Goal: Information Seeking & Learning: Learn about a topic

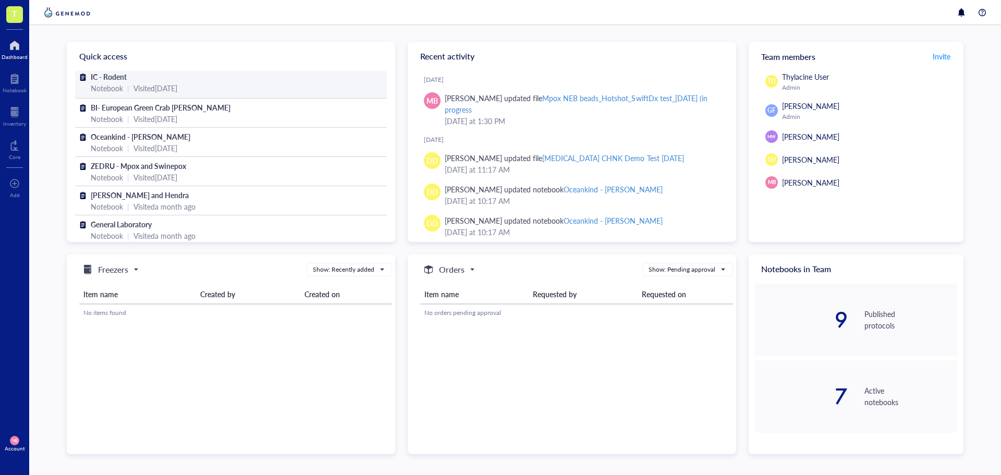
click at [252, 86] on div "Notebook | Visited [DATE]" at bounding box center [231, 87] width 280 height 11
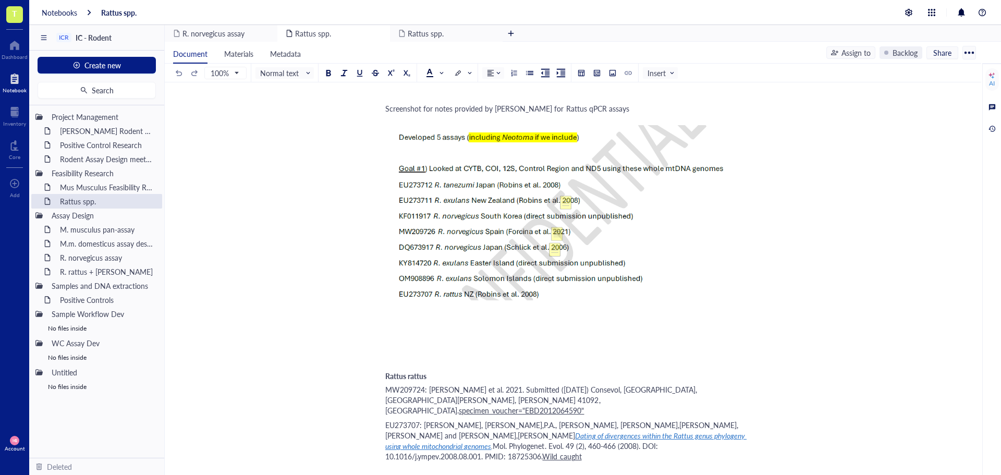
scroll to position [1616, 0]
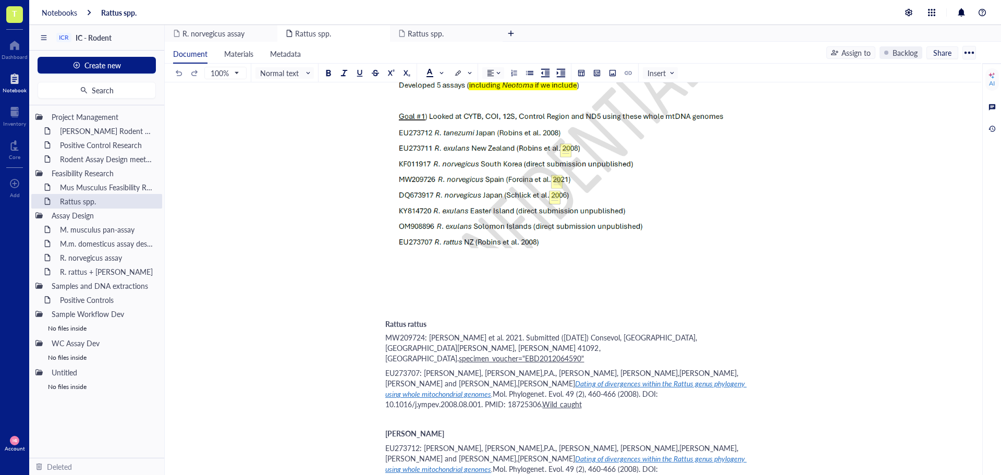
click at [388, 413] on div "﻿" at bounding box center [570, 418] width 371 height 10
click at [388, 413] on span "ERR316423" at bounding box center [404, 418] width 39 height 10
click at [363, 74] on div at bounding box center [359, 72] width 7 height 7
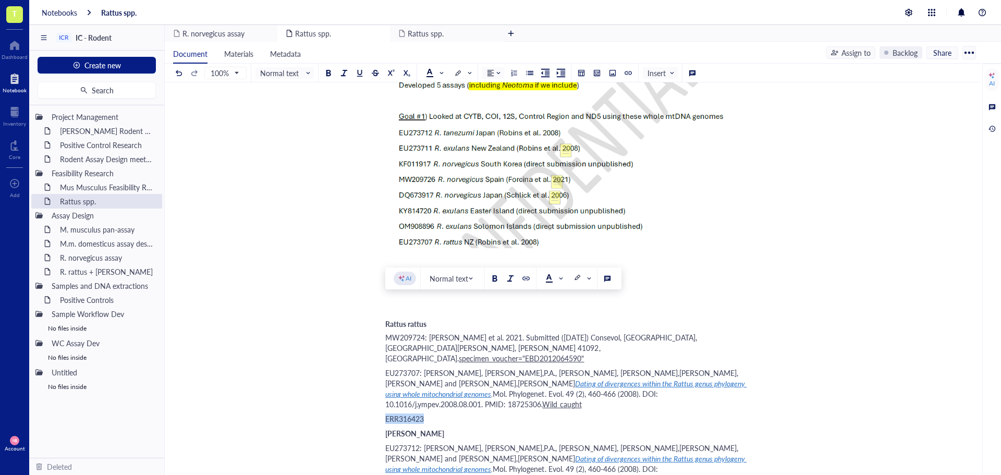
click at [453, 413] on div "ERR316423" at bounding box center [570, 418] width 371 height 10
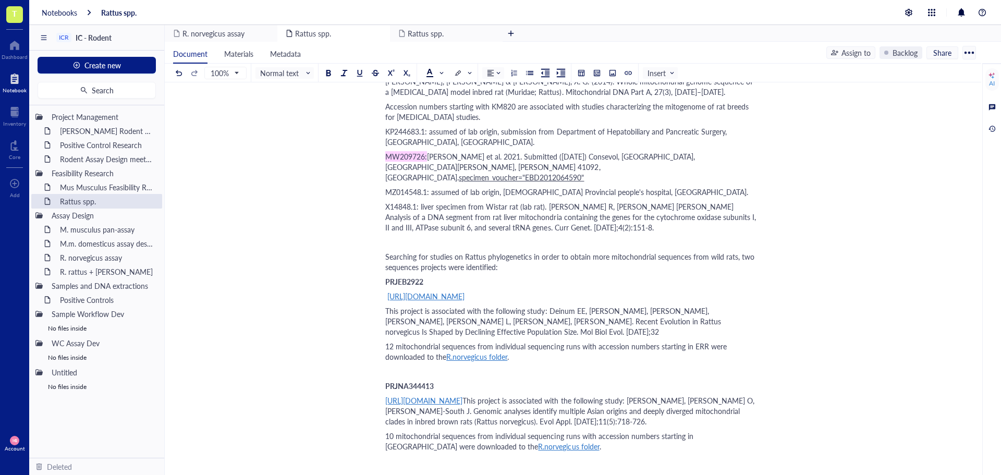
scroll to position [1095, 0]
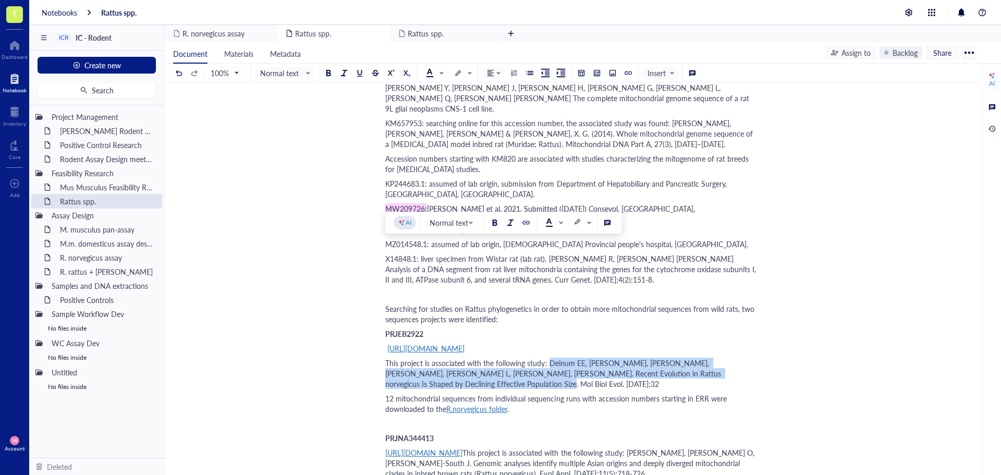
drag, startPoint x: 548, startPoint y: 248, endPoint x: 439, endPoint y: 266, distance: 110.0
click at [439, 358] on div "This project is associated with the following study: Deinum EE, [PERSON_NAME], …" at bounding box center [570, 373] width 371 height 31
copy span "Deinum EE, Halligan DL, Ness RW, Zhang YH, Cong L, Zhang JX, Keightley PD. Rece…"
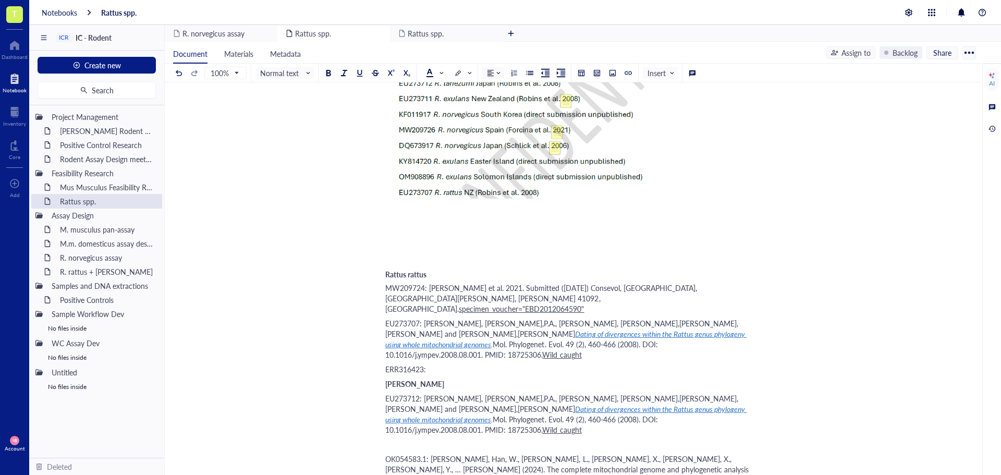
scroll to position [1668, 0]
click at [476, 361] on div "ERR316423:" at bounding box center [570, 366] width 371 height 10
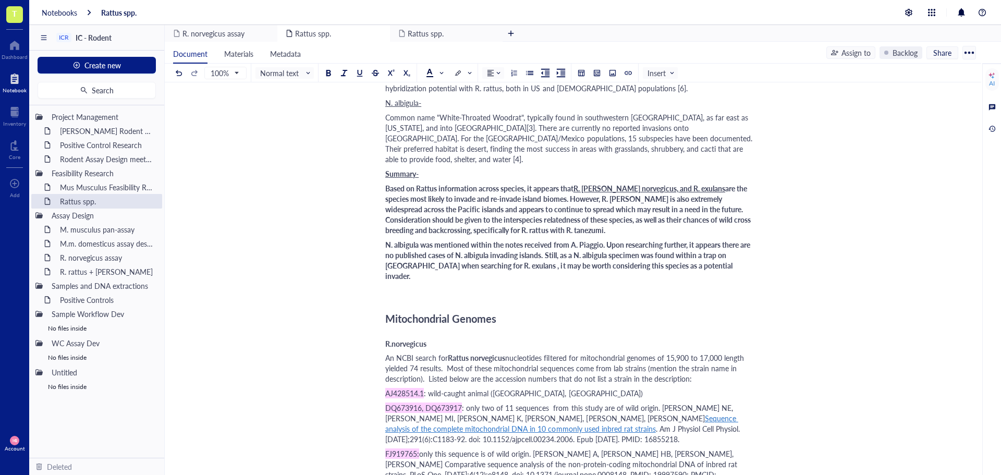
scroll to position [573, 0]
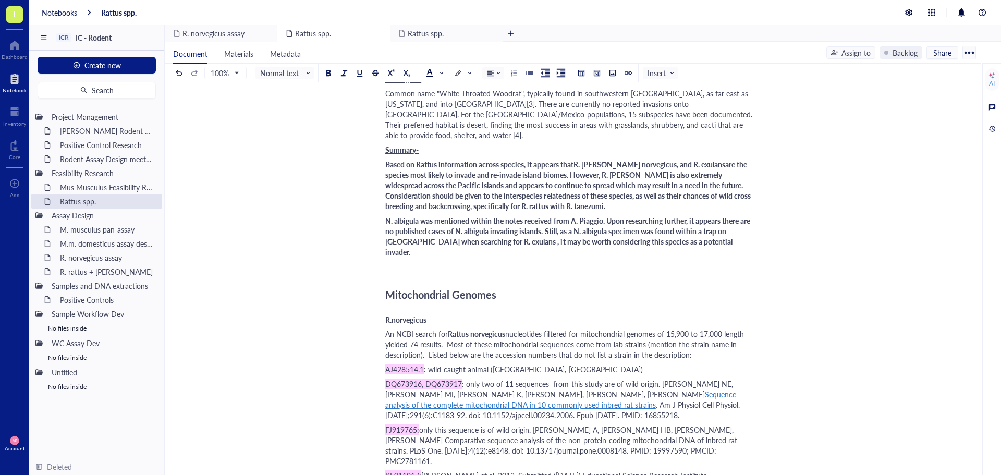
click at [387, 328] on span "An NCBI search for" at bounding box center [416, 333] width 63 height 10
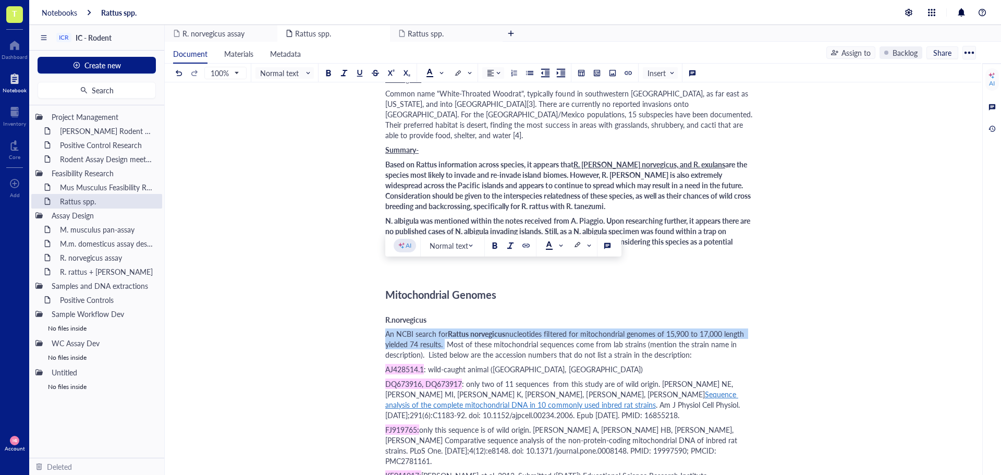
drag, startPoint x: 387, startPoint y: 272, endPoint x: 444, endPoint y: 283, distance: 57.9
click at [444, 328] on div "An NCBI search for Rattus norvegicus nucleotides filtered for mitochondrial gen…" at bounding box center [570, 343] width 371 height 31
copy div "An NCBI search for Rattus norvegicus nucleotides filtered for mitochondrial gen…"
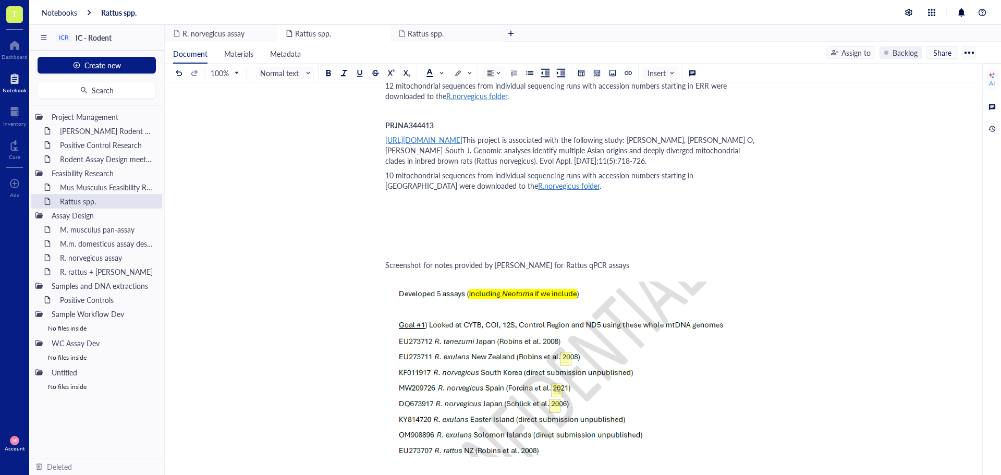
scroll to position [1512, 0]
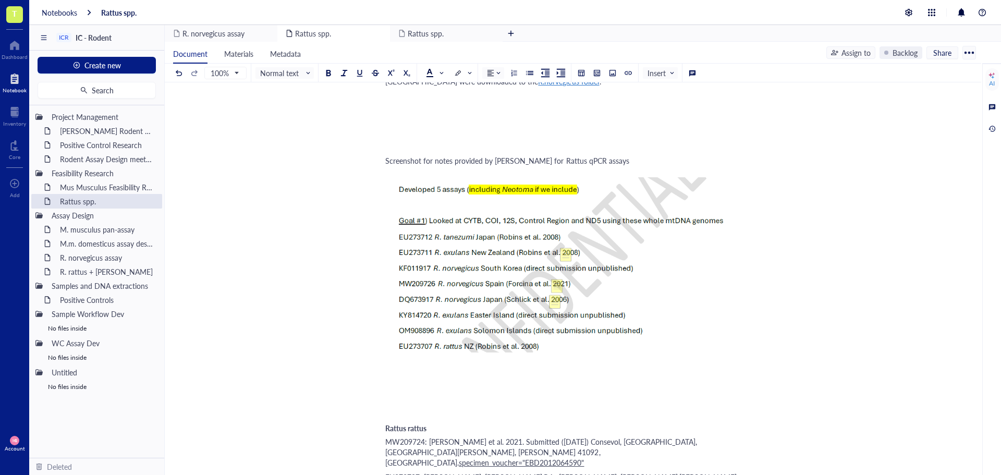
click at [434, 424] on div "Rattus rattus" at bounding box center [570, 428] width 371 height 9
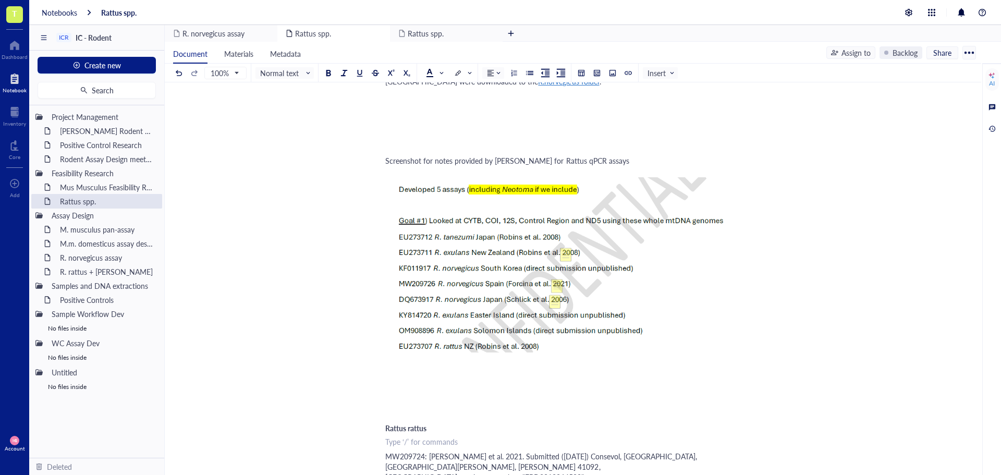
click at [435, 424] on div "Rattus rattus" at bounding box center [570, 428] width 371 height 9
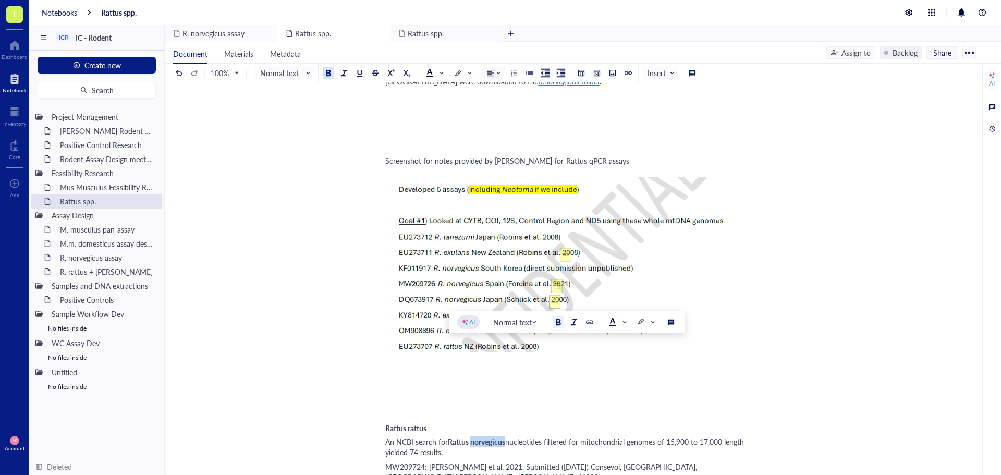
drag, startPoint x: 506, startPoint y: 351, endPoint x: 472, endPoint y: 349, distance: 34.0
click at [472, 436] on span "Rattus norvegicus" at bounding box center [476, 441] width 57 height 10
click at [394, 436] on span "nucleotides filtered for mitochondrial genomes of 15,900 to 17,000 length yield…" at bounding box center [569, 446] width 369 height 21
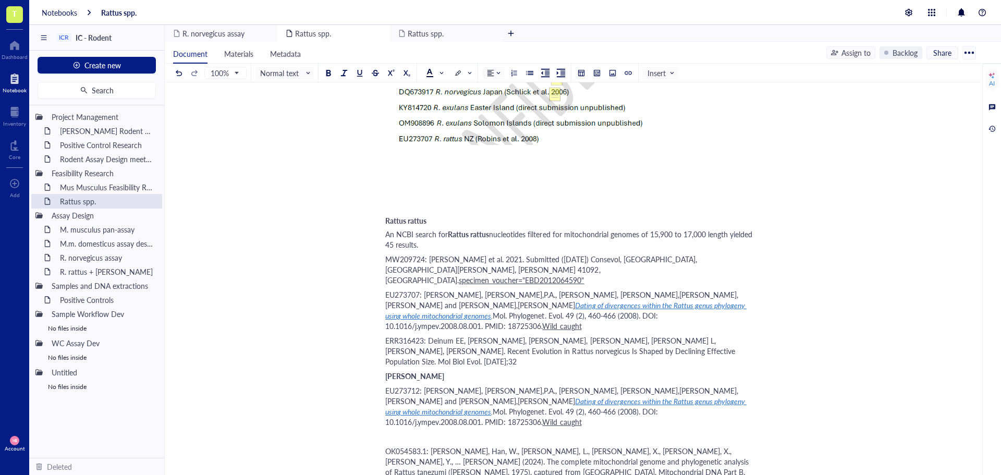
scroll to position [1720, 0]
click at [711, 334] on div "ERR316423: Deinum EE, Halligan DL, Ness RW, Zhang YH, Cong L, Zhang JX, Keightl…" at bounding box center [570, 349] width 371 height 31
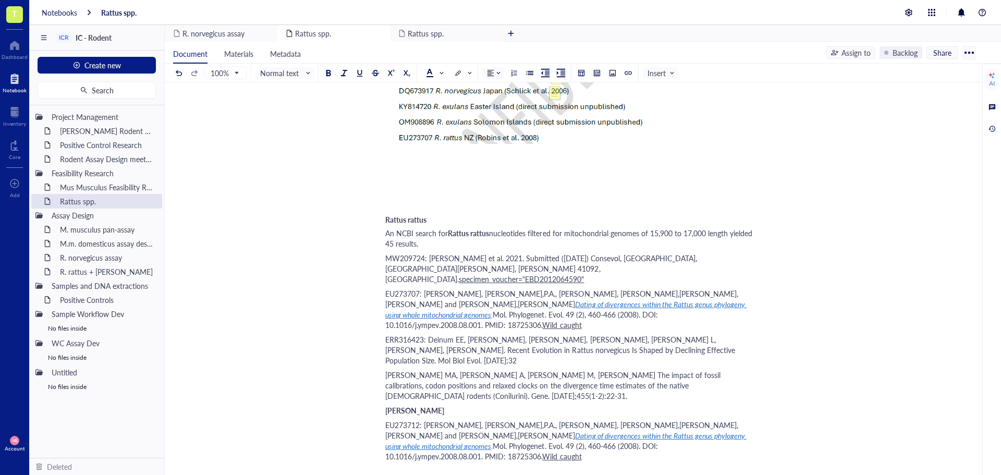
click at [387, 370] on span "Nilsson MA, Härlid A, Kullberg M, Janke A. The impact of fossil calibrations, c…" at bounding box center [553, 385] width 337 height 31
click at [421, 370] on span "FJ355927: Nilsson MA, Härlid A, Kullberg M, Janke A. The impact of fossil calib…" at bounding box center [571, 385] width 373 height 31
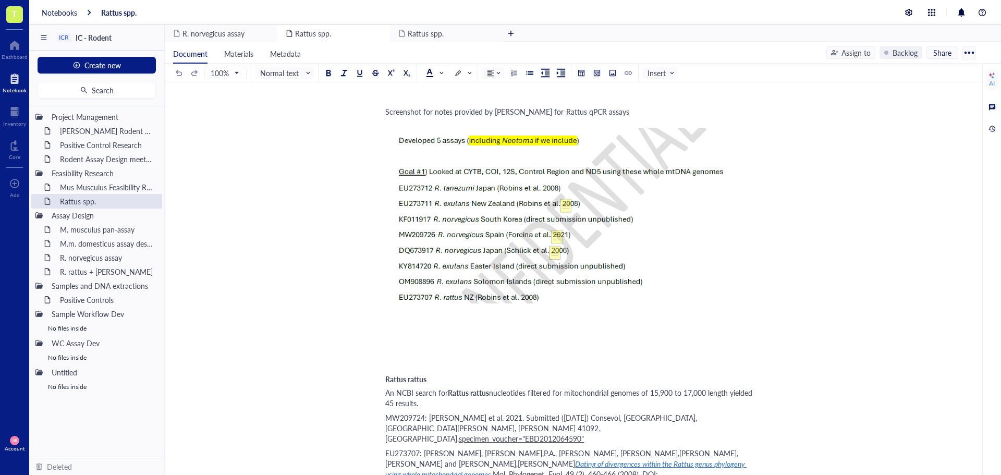
scroll to position [1616, 0]
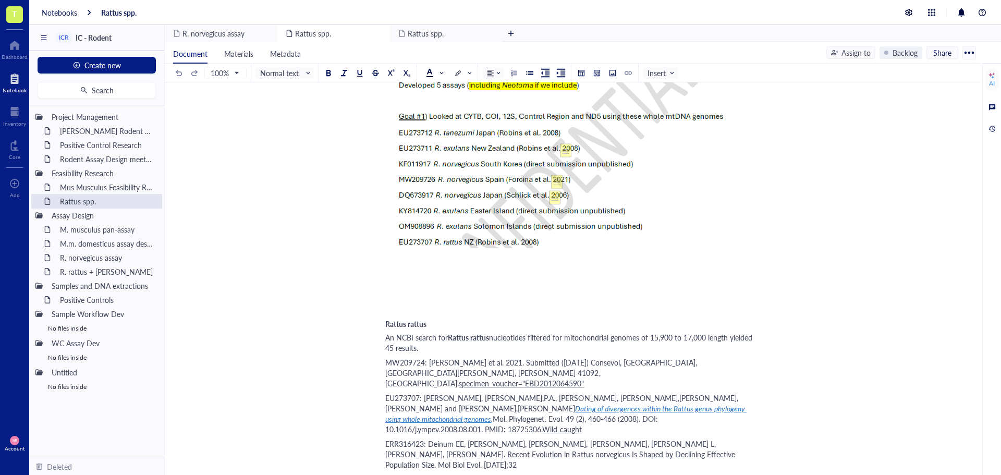
click at [428, 438] on span "ERR316423: Deinum EE, Halligan DL, Ness RW, Zhang YH, Cong L, Zhang JX, Keightl…" at bounding box center [561, 453] width 352 height 31
click at [467, 403] on span "Dating of divergences within the Rattus genus phylogeny using whole mitochondri…" at bounding box center [565, 413] width 361 height 21
click at [430, 323] on div "https://www.sciencedirect.com/science/article/abs/pii/S1055790308003837?via%3Di…" at bounding box center [462, 324] width 136 height 14
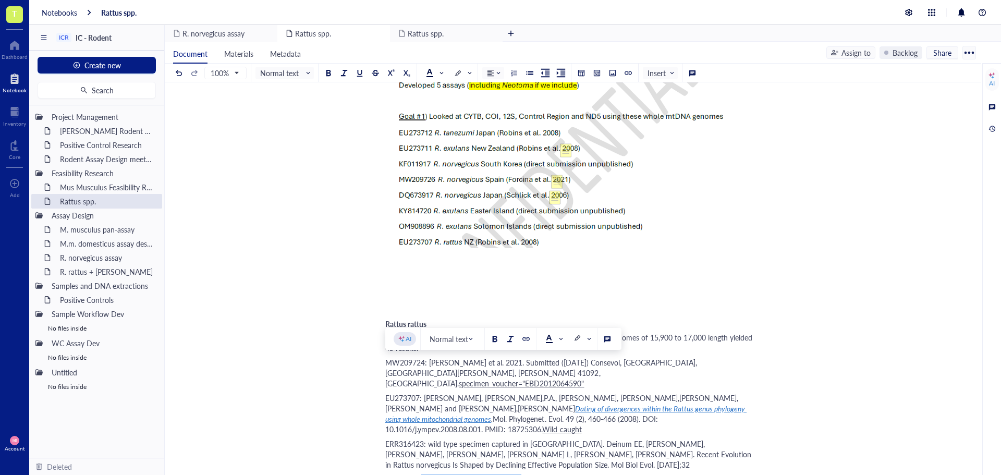
drag, startPoint x: 422, startPoint y: 365, endPoint x: 520, endPoint y: 365, distance: 98.0
copy span "wild type specimen captured in"
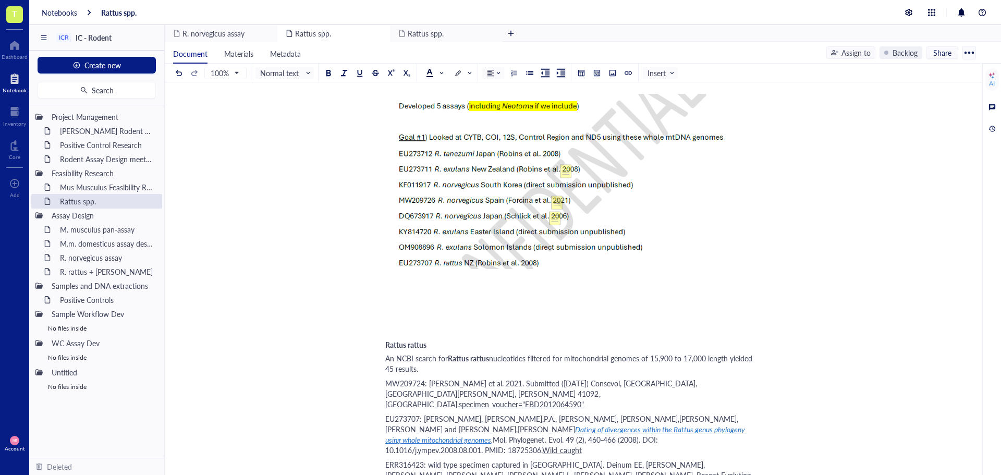
scroll to position [1564, 0]
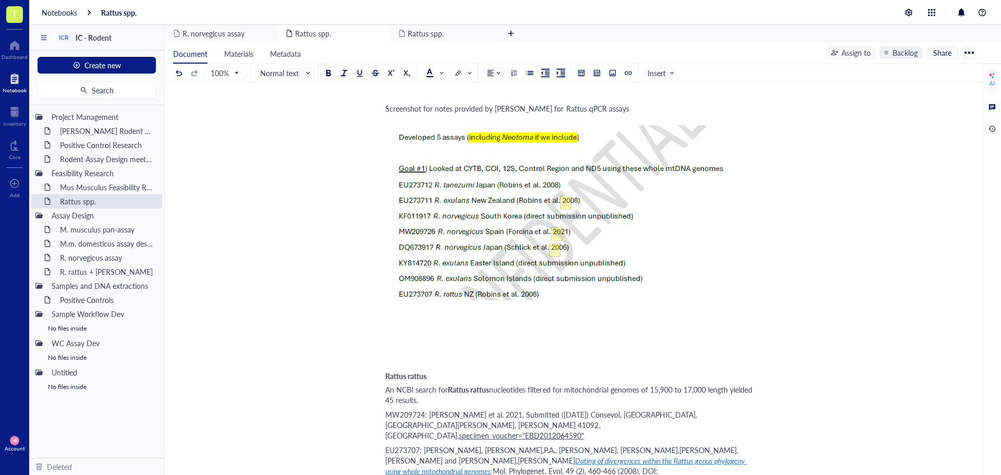
click at [425, 445] on span "EU273707: Robins,J.H., McLenachan,P.A., Phillips,M.J., Craig,L., Ross,H.A. and …" at bounding box center [562, 455] width 355 height 21
click at [448, 445] on div "EU273707: wild type specimen captured in New Zealand. Robins,J.H., McLenachan,P…" at bounding box center [570, 466] width 371 height 42
drag, startPoint x: 447, startPoint y: 381, endPoint x: 382, endPoint y: 376, distance: 65.3
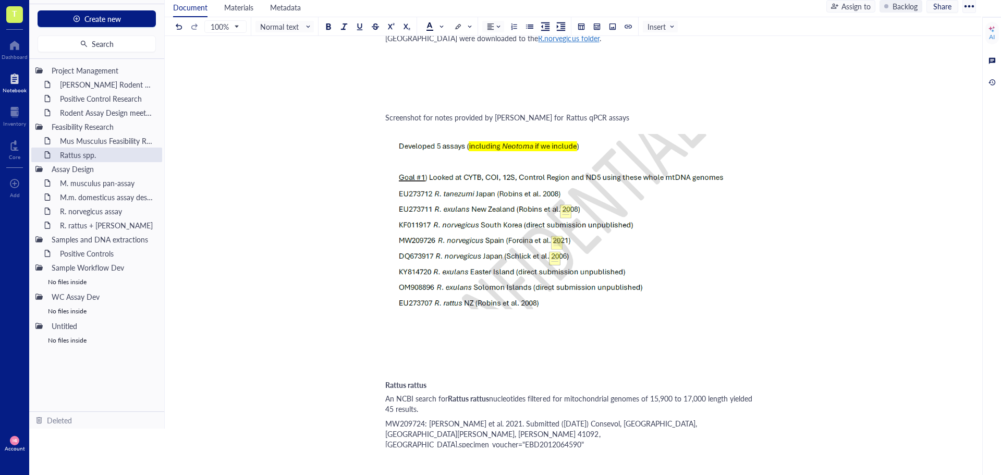
scroll to position [1589, 0]
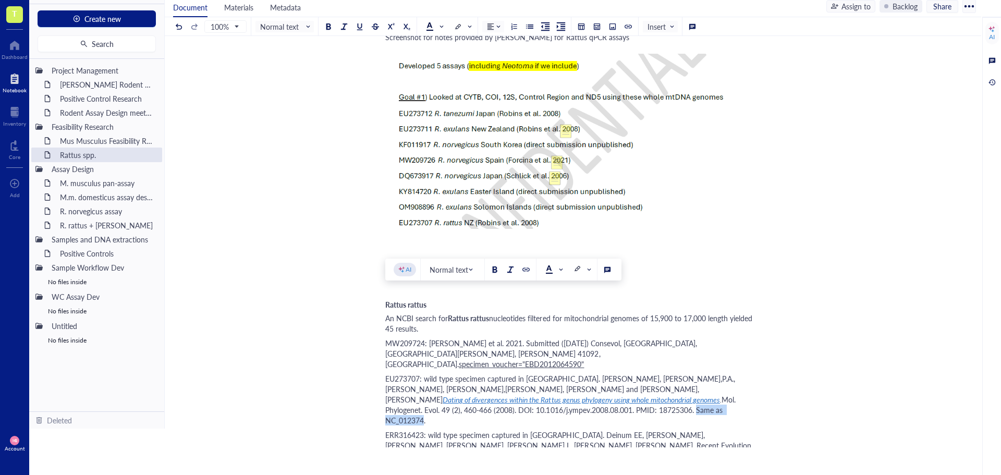
drag, startPoint x: 386, startPoint y: 305, endPoint x: 452, endPoint y: 307, distance: 65.7
click at [452, 394] on span "Mol. Phylogenet. Evol. 49 (2), 460-466 (2008). DOI: 10.1016/j.ympev.2008.08.001…" at bounding box center [561, 409] width 352 height 31
click at [470, 26] on span at bounding box center [462, 26] width 17 height 10
click at [471, 40] on div at bounding box center [474, 42] width 17 height 17
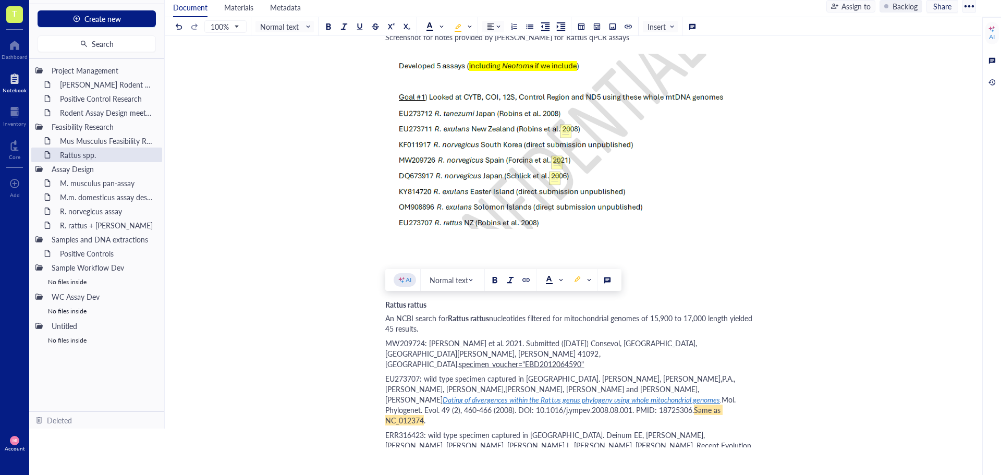
click at [554, 465] on div "FJ355927: wild type specimen captured in [GEOGRAPHIC_DATA]. [PERSON_NAME] MA, […" at bounding box center [570, 480] width 371 height 31
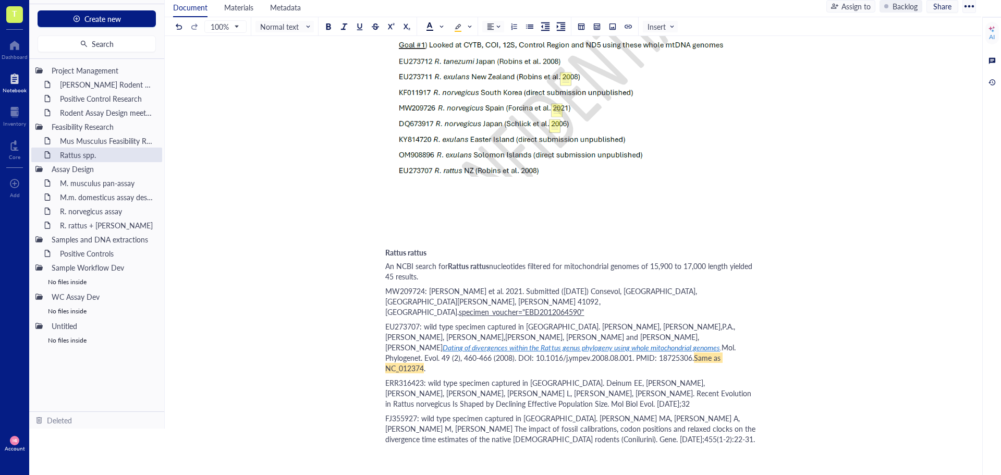
click at [745, 448] on div "The 41 sequences starting in OM574 come from the same study: Yu, H., Jamieson, …" at bounding box center [570, 469] width 371 height 42
click at [667, 448] on span "The 41 sequences starting in OM574 come from the same study: Yu, H., Jamieson, …" at bounding box center [570, 469] width 370 height 42
drag, startPoint x: 545, startPoint y: 362, endPoint x: 547, endPoint y: 367, distance: 5.4
click at [547, 448] on div "The 41 sequences starting in OM574 come from the same study: Yu, H., Jamieson, …" at bounding box center [570, 469] width 371 height 42
click at [458, 29] on div at bounding box center [457, 26] width 7 height 7
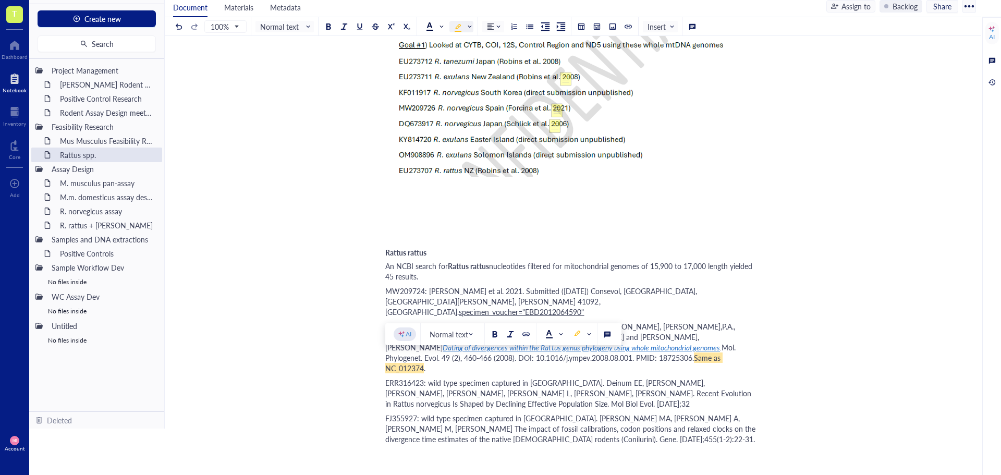
click at [745, 413] on div "FJ355927: wild type specimen captured in [GEOGRAPHIC_DATA]. [PERSON_NAME] MA, […" at bounding box center [570, 428] width 371 height 31
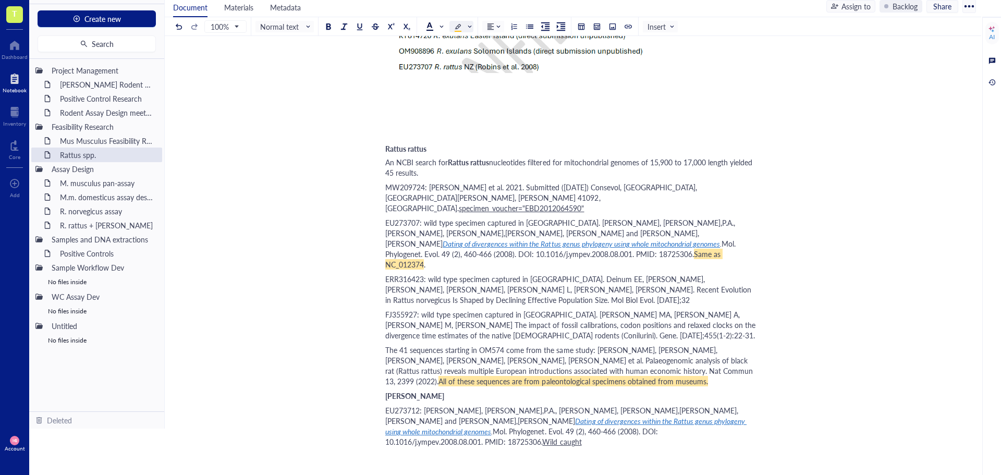
scroll to position [1745, 0]
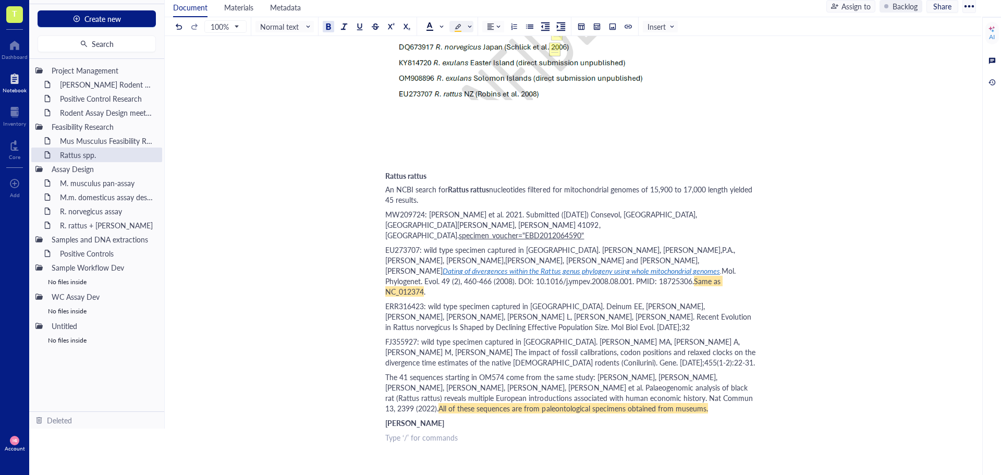
scroll to position [1693, 0]
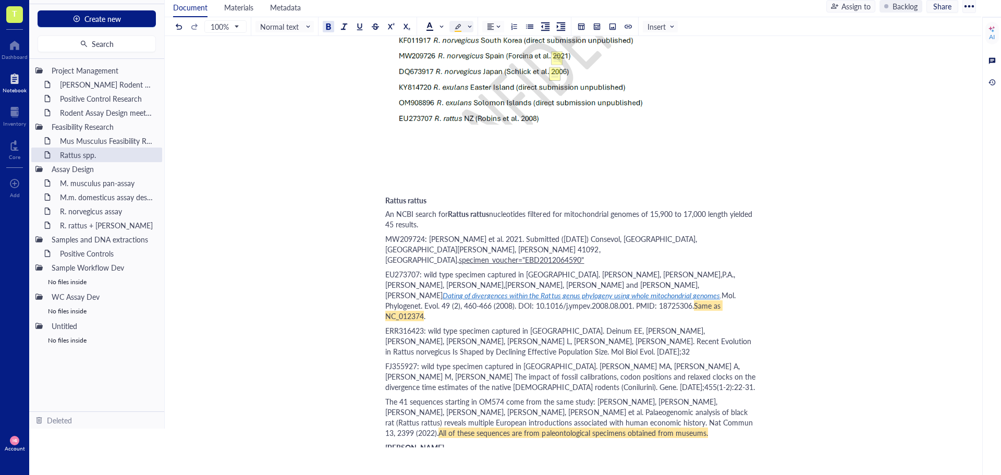
click at [417, 209] on span "nucleotides filtered for mitochondrial genomes of 15,900 to 17,000 length yield…" at bounding box center [569, 219] width 369 height 21
click at [452, 209] on span "nucleotides filtered for mitochondrial genomes of 15,900 to 17,000 length yield…" at bounding box center [569, 219] width 369 height 21
click at [516, 209] on span "nucleotides filtered for mitochondrial genomes of 15,900 to 17,000 length yield…" at bounding box center [569, 219] width 369 height 21
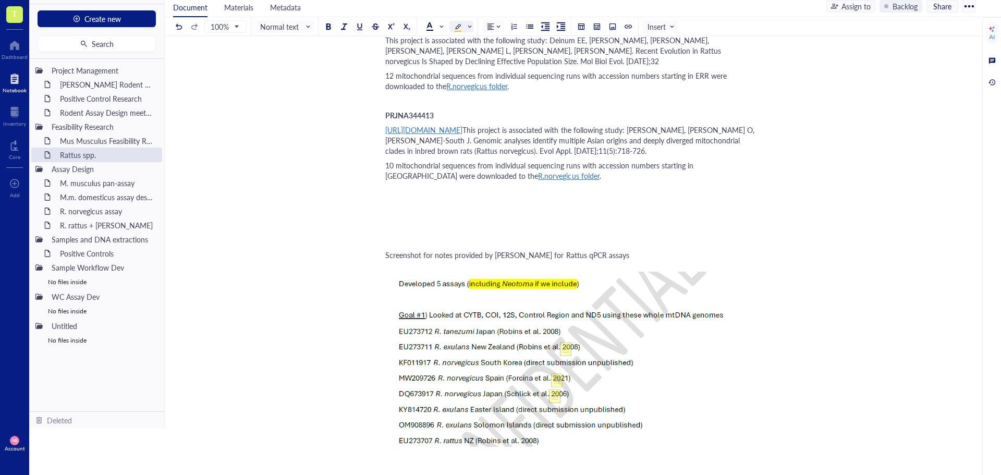
scroll to position [1328, 0]
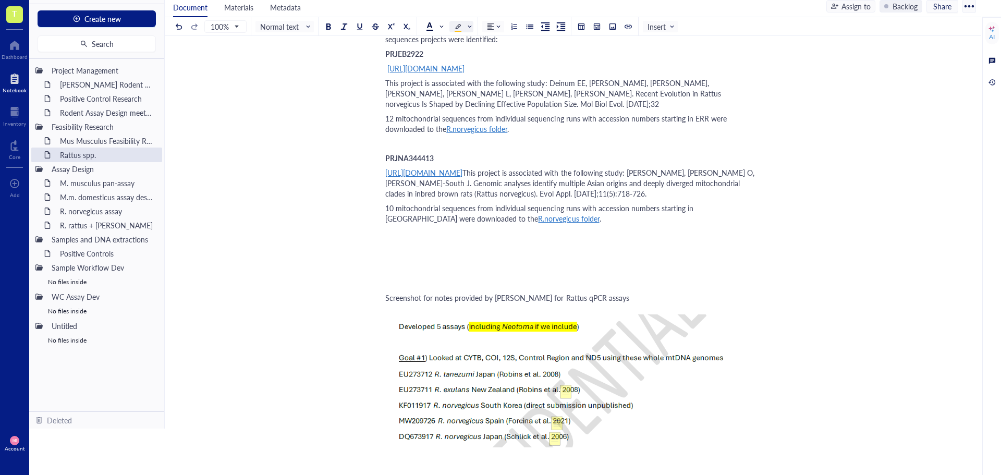
click at [403, 292] on span "Screenshot for notes provided by [PERSON_NAME] for Rattus qPCR assays" at bounding box center [507, 297] width 244 height 10
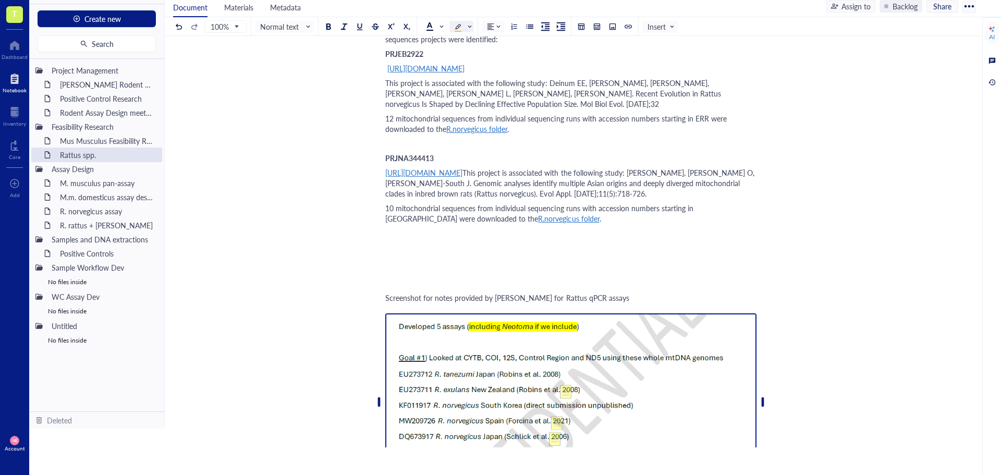
drag, startPoint x: 386, startPoint y: 203, endPoint x: 575, endPoint y: 322, distance: 223.0
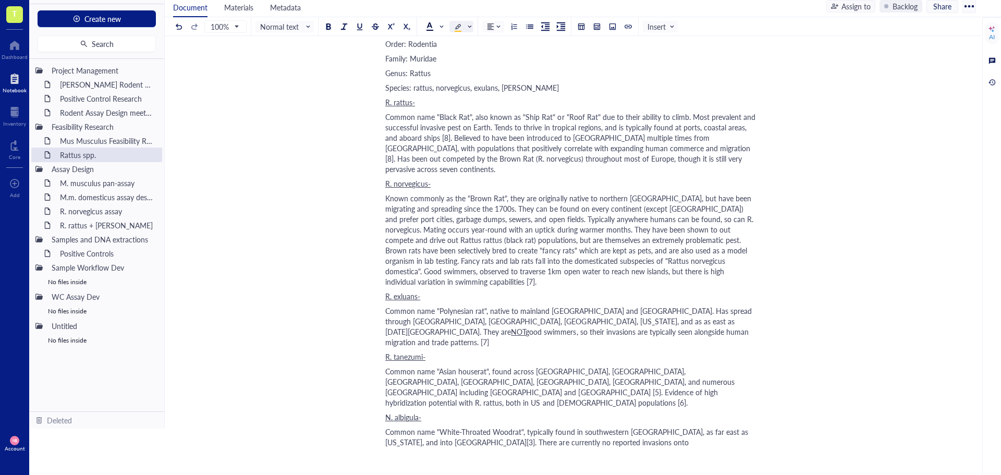
scroll to position [42931, 0]
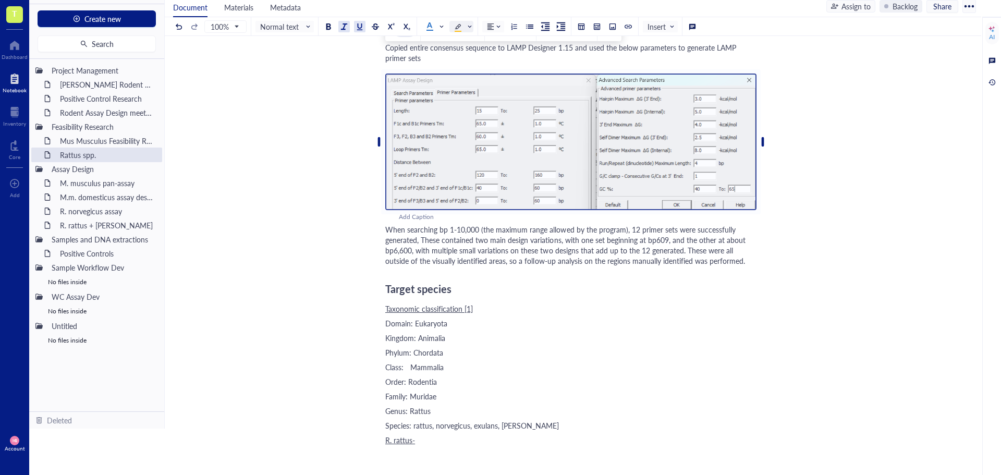
drag, startPoint x: 752, startPoint y: 411, endPoint x: 542, endPoint y: 252, distance: 263.8
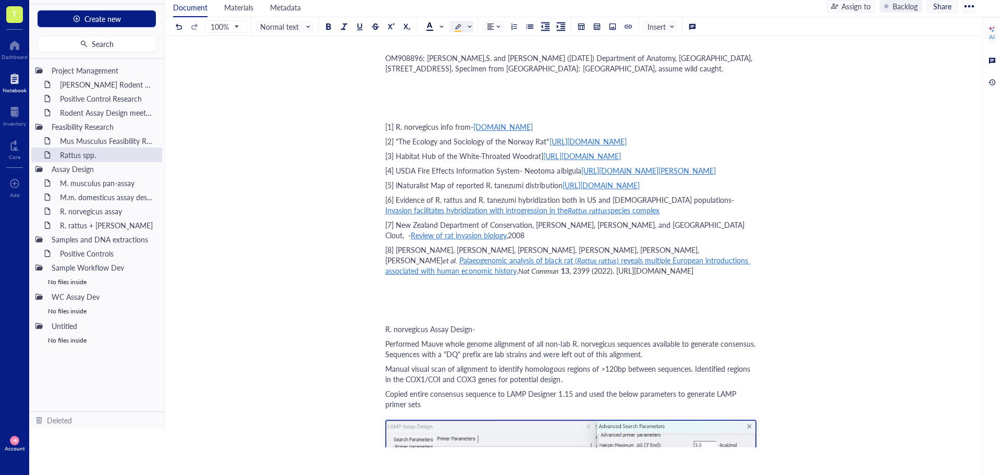
scroll to position [25710, 0]
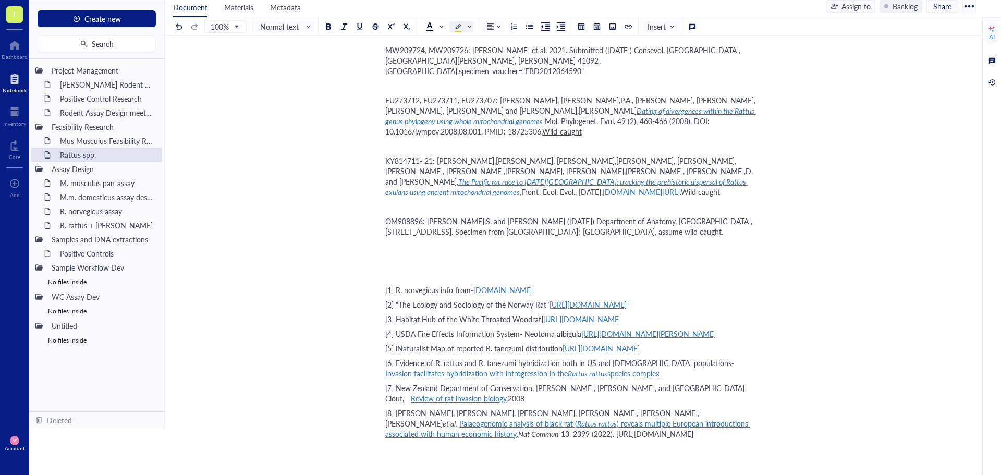
click at [982, 282] on div "Document Materials Metadata Assign to Backlog Share 100% Normal text Insert AI …" at bounding box center [583, 224] width 836 height 458
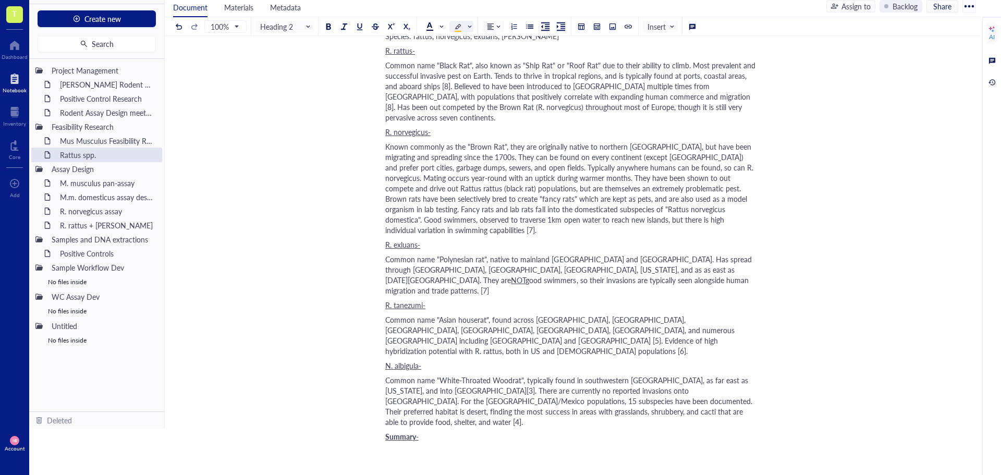
scroll to position [26688, 0]
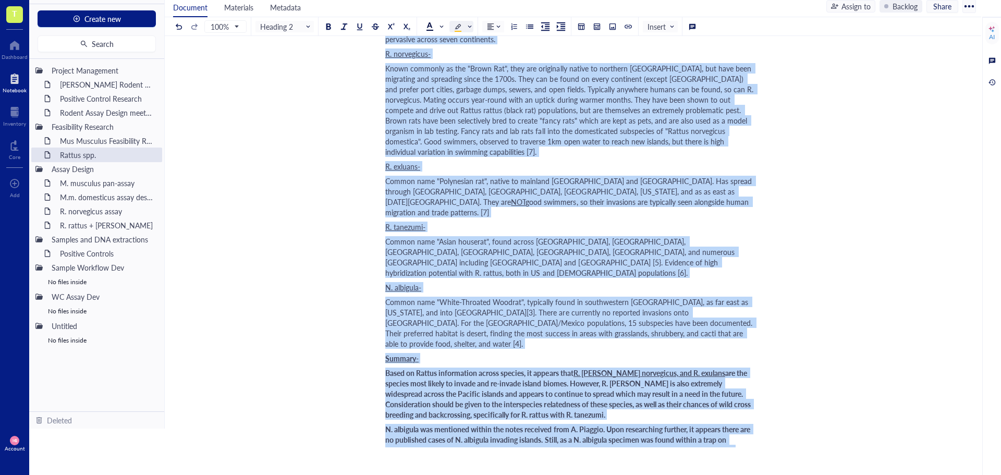
drag, startPoint x: 387, startPoint y: 189, endPoint x: 392, endPoint y: 401, distance: 212.7
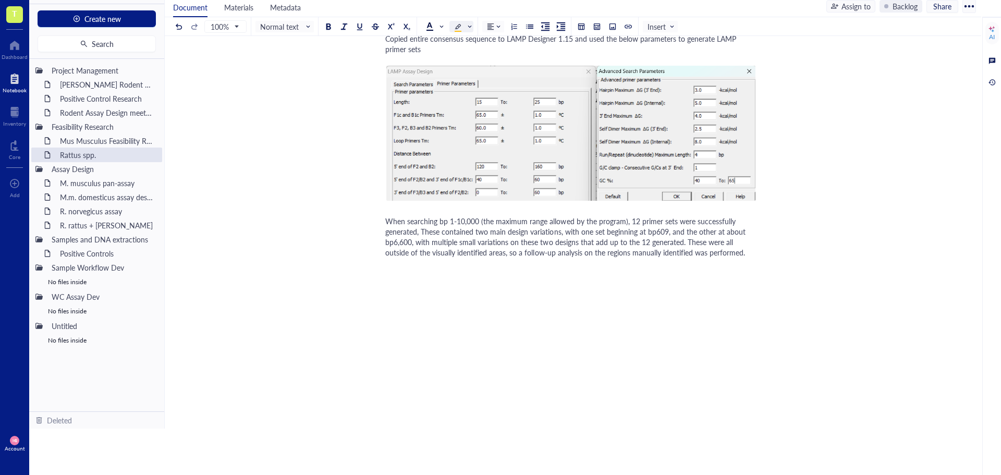
scroll to position [0, 0]
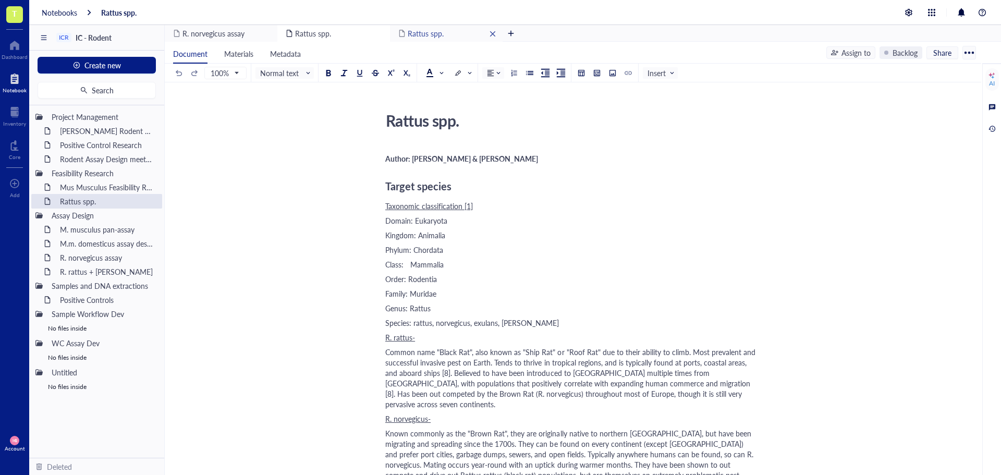
click at [491, 32] on div "remove" at bounding box center [492, 33] width 7 height 7
click at [382, 33] on div "remove" at bounding box center [379, 33] width 7 height 7
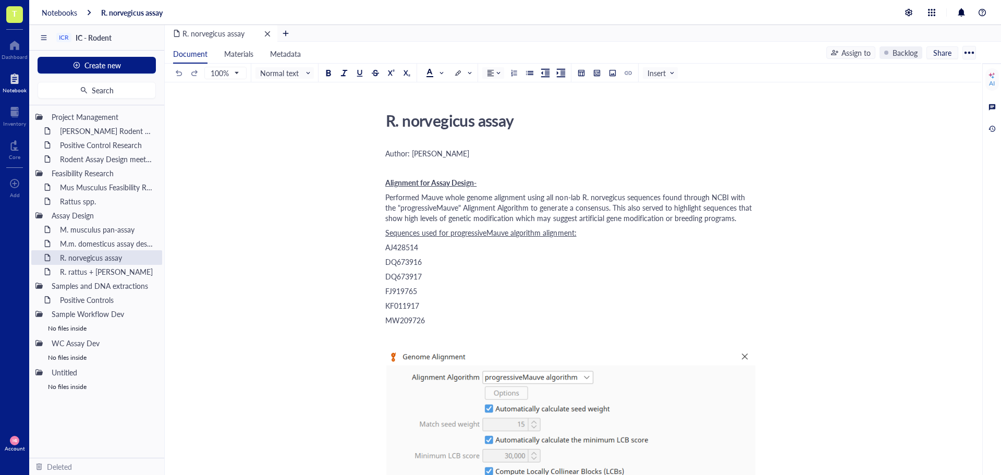
click at [268, 34] on div "remove" at bounding box center [267, 33] width 7 height 7
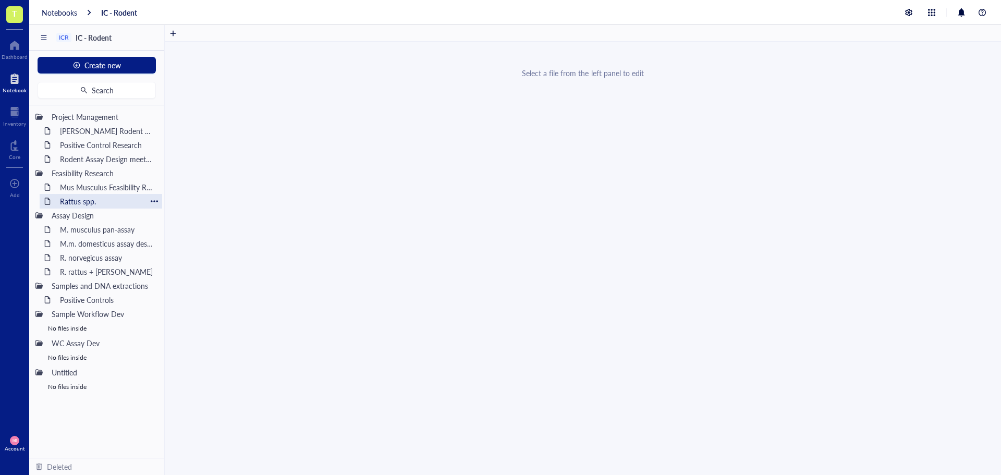
click at [96, 201] on div "Rattus spp." at bounding box center [100, 201] width 91 height 15
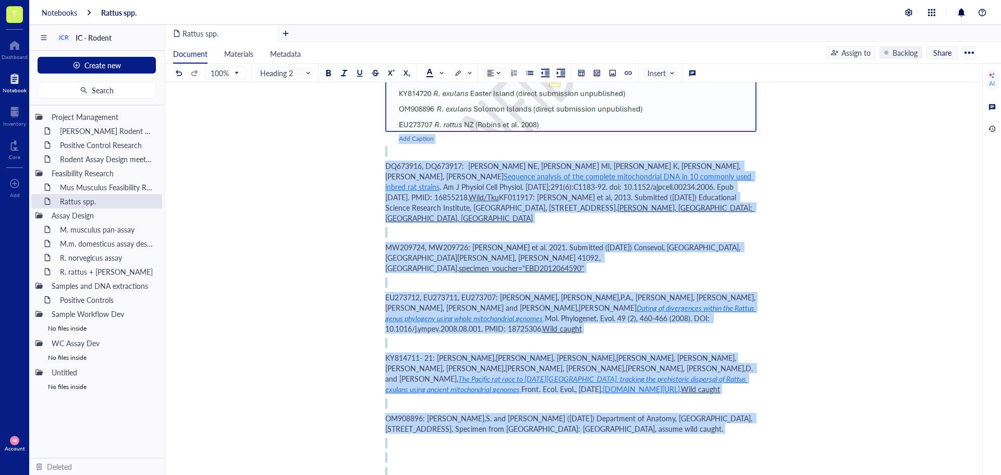
scroll to position [18578, 0]
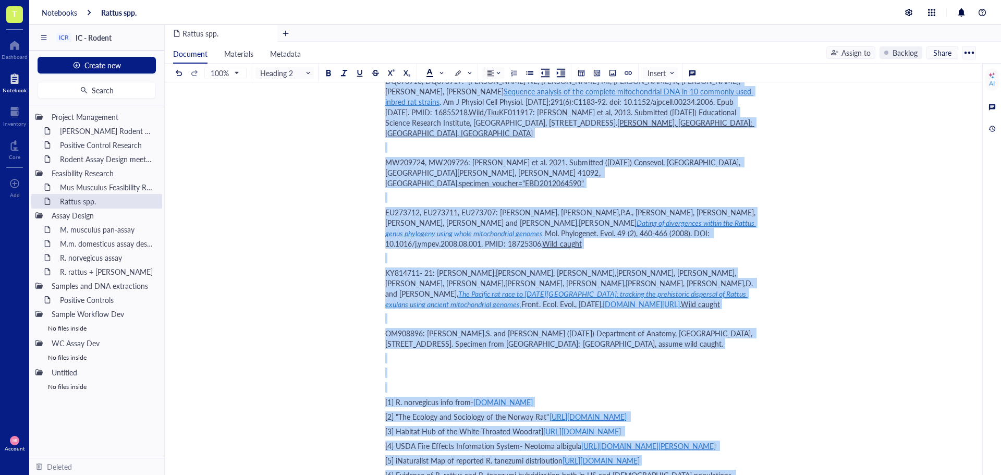
drag, startPoint x: 388, startPoint y: 251, endPoint x: 766, endPoint y: 498, distance: 451.3
click at [766, 474] on html "T Dashboard Notebook Inventory Core To pick up a draggable item, press the spac…" at bounding box center [500, 237] width 1001 height 475
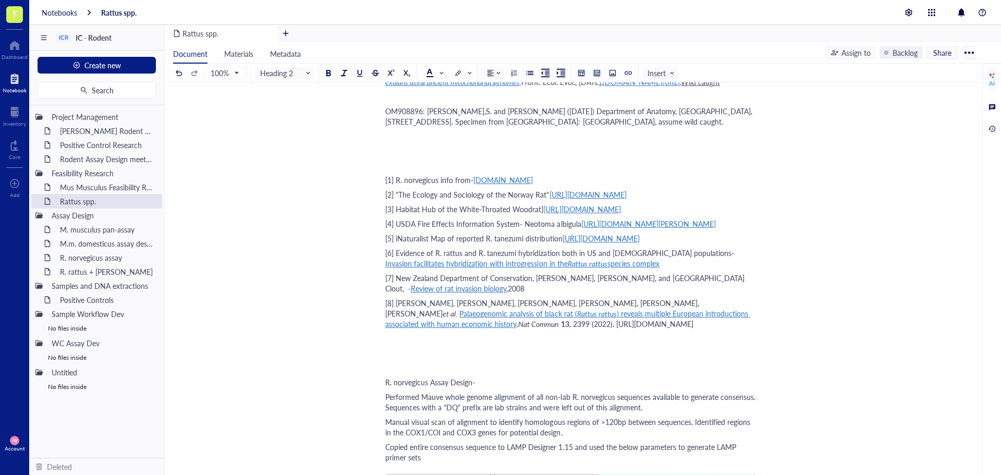
scroll to position [13269, 0]
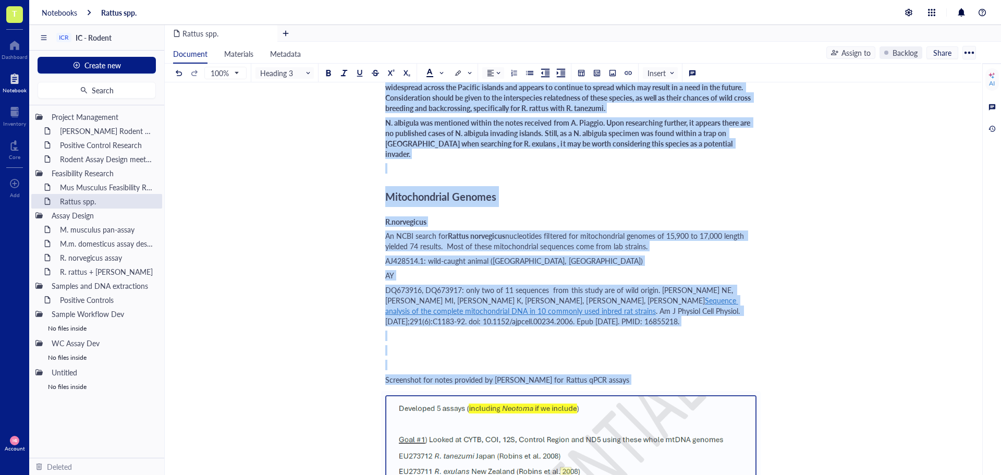
scroll to position [14521, 0]
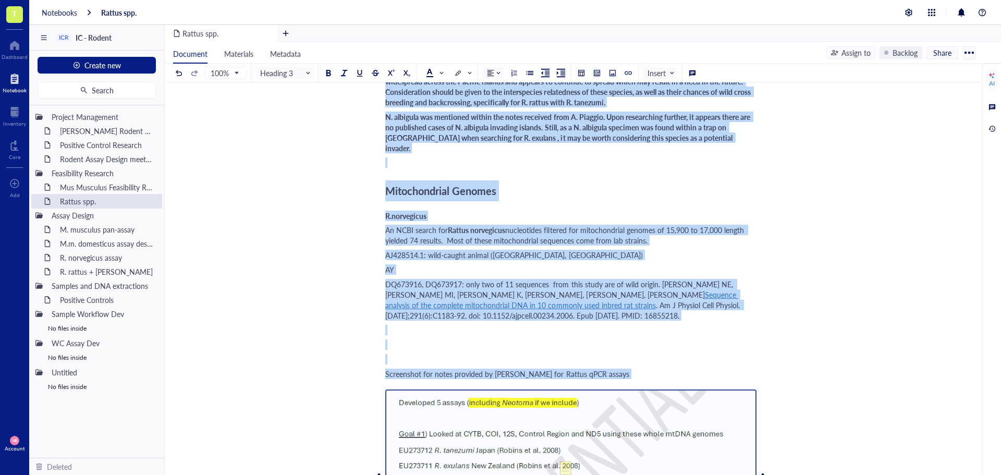
drag, startPoint x: 388, startPoint y: 358, endPoint x: 518, endPoint y: 470, distance: 171.9
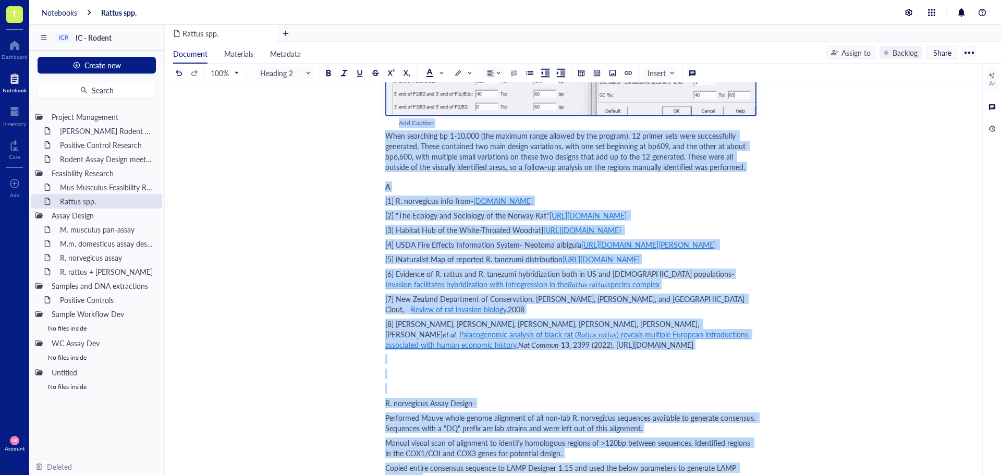
scroll to position [13839, 0]
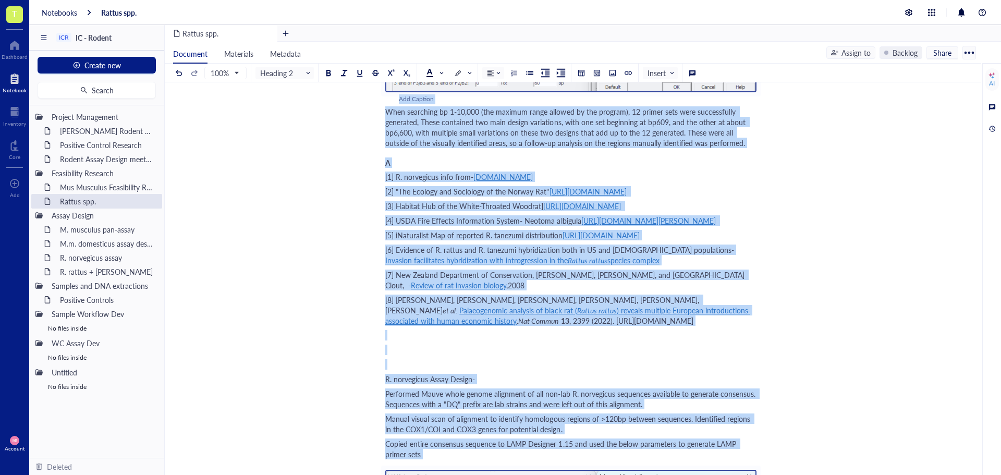
drag, startPoint x: 386, startPoint y: 299, endPoint x: 545, endPoint y: 319, distance: 160.8
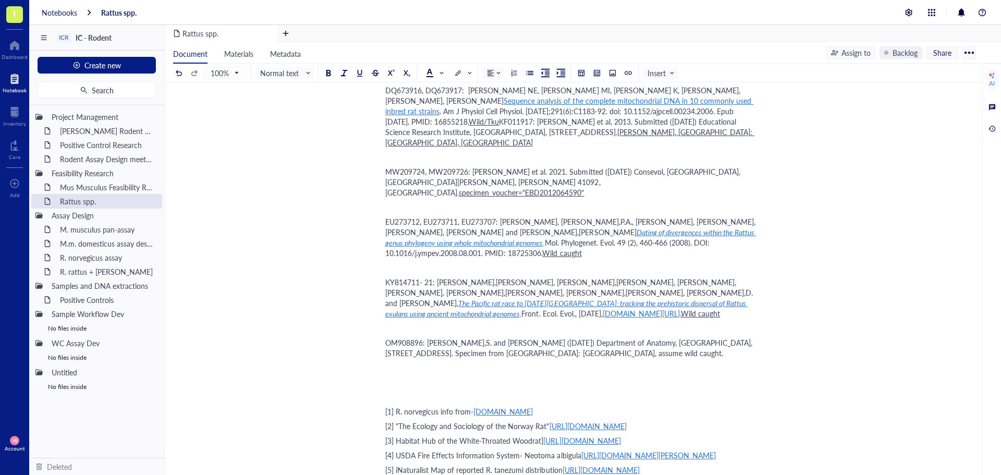
scroll to position [11322, 0]
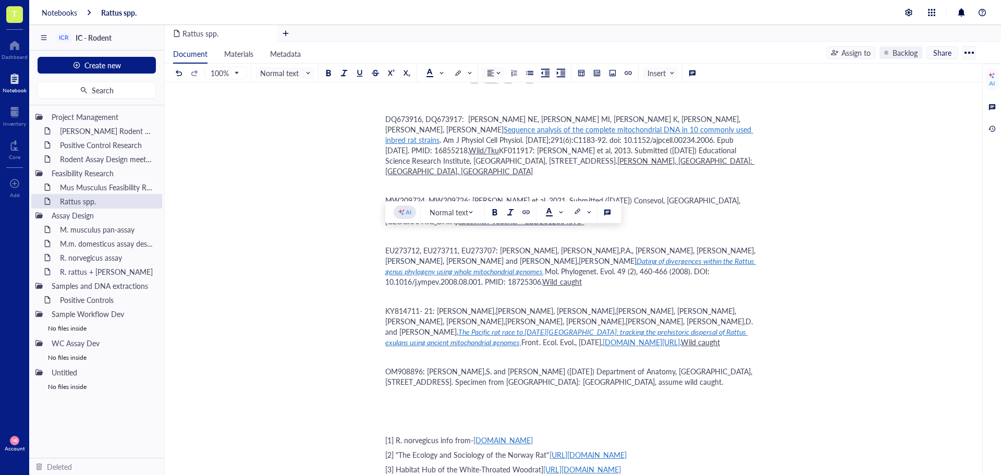
drag, startPoint x: 395, startPoint y: 245, endPoint x: 639, endPoint y: 464, distance: 328.6
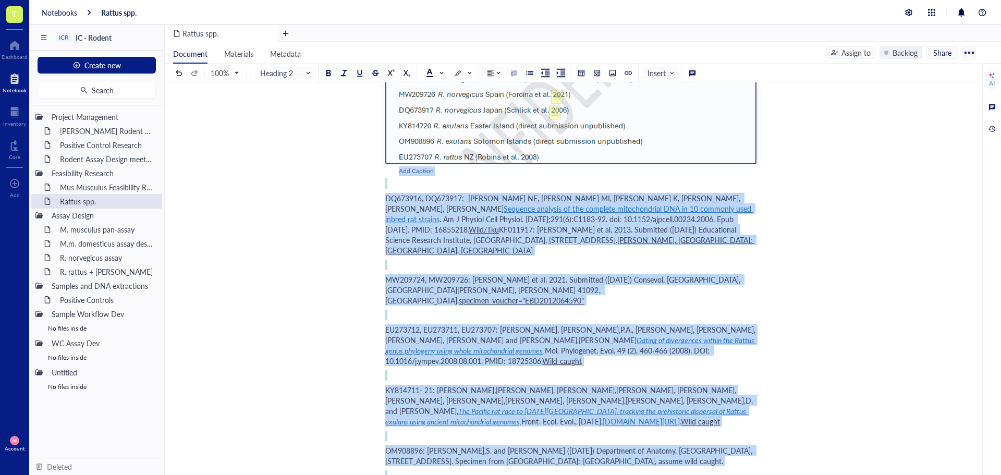
scroll to position [11583, 0]
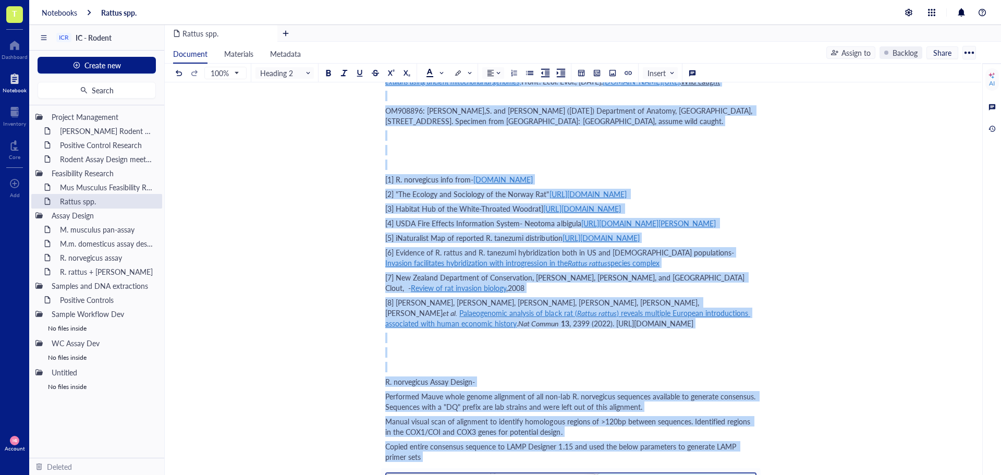
drag, startPoint x: 387, startPoint y: 360, endPoint x: 755, endPoint y: 285, distance: 375.7
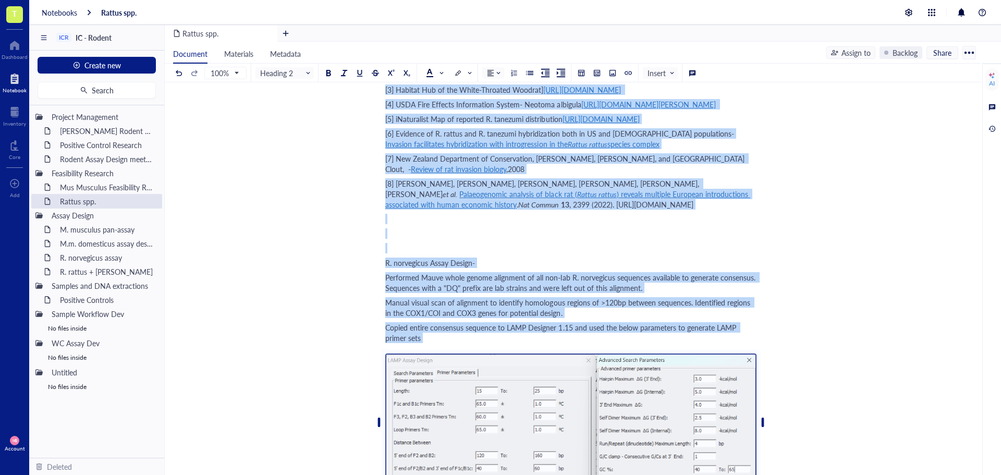
scroll to position [6250, 0]
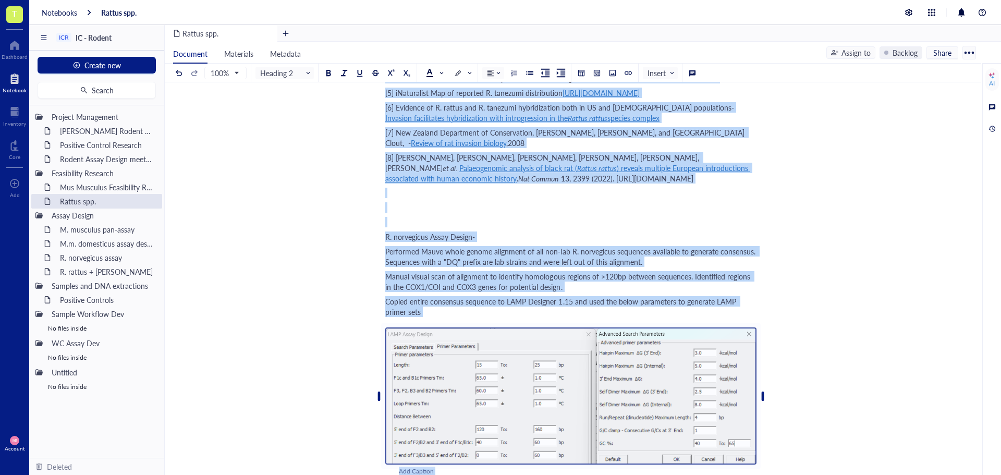
drag, startPoint x: 386, startPoint y: 330, endPoint x: 595, endPoint y: 356, distance: 211.2
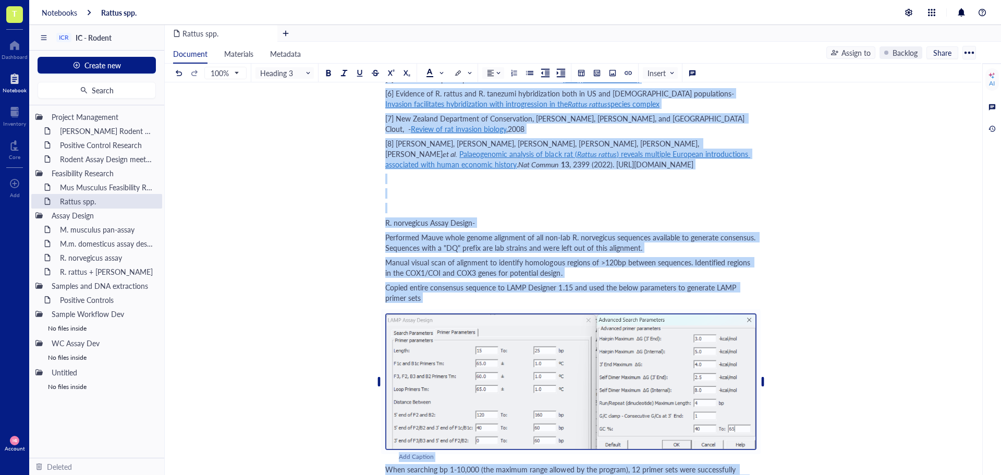
scroll to position [4574, 0]
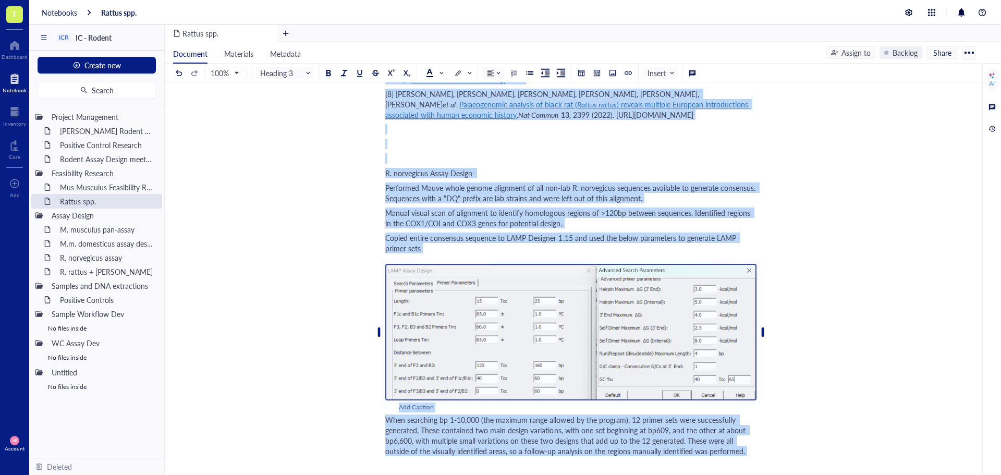
drag, startPoint x: 386, startPoint y: 157, endPoint x: 551, endPoint y: 487, distance: 368.1
click at [551, 474] on html "T Dashboard Notebook Inventory Core To pick up a draggable item, press the spac…" at bounding box center [500, 237] width 1001 height 475
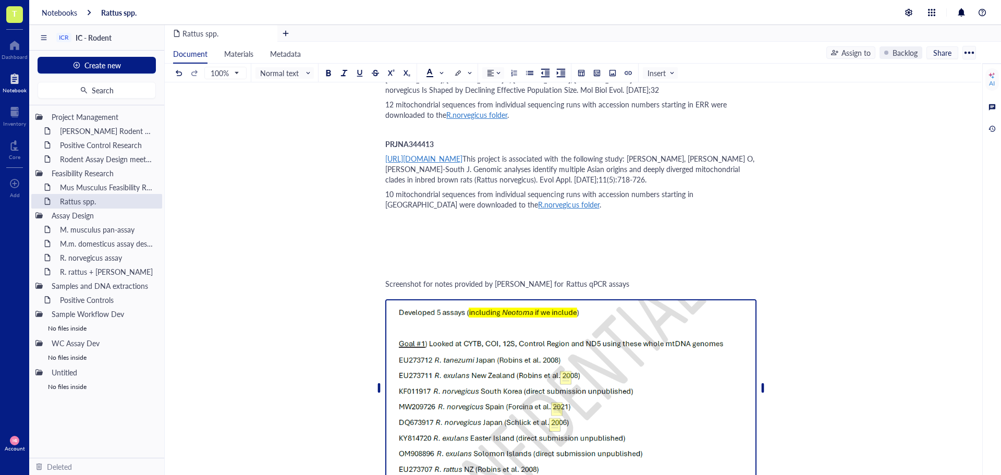
scroll to position [1408, 0]
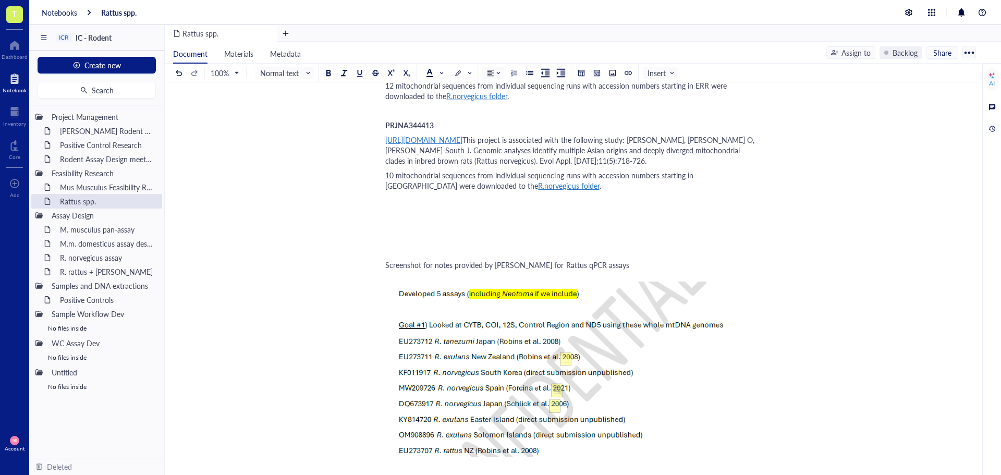
click at [400, 195] on div at bounding box center [570, 210] width 371 height 31
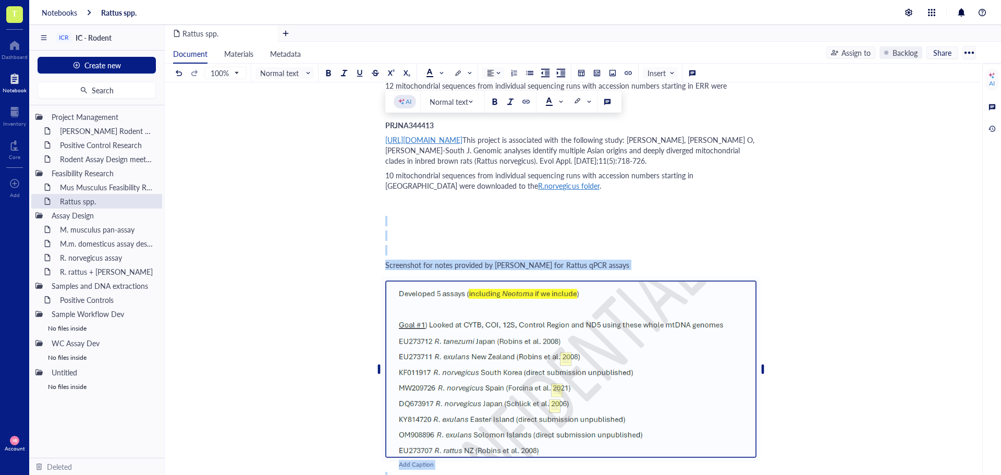
drag, startPoint x: 398, startPoint y: 127, endPoint x: 502, endPoint y: 403, distance: 295.1
click at [502, 403] on div "Author: [PERSON_NAME] & [PERSON_NAME] Target species Taxonomic classification […" at bounding box center [570, 283] width 371 height 3090
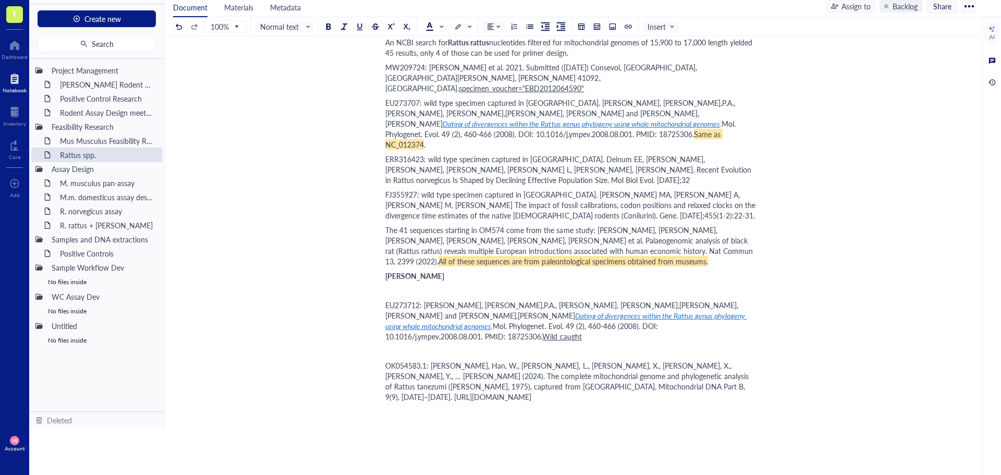
scroll to position [1556, 0]
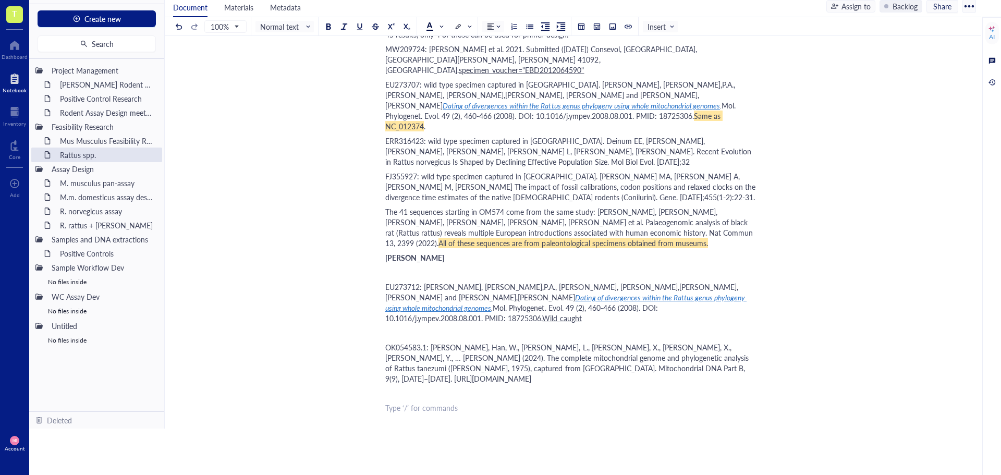
click at [401, 402] on div "﻿ Type ‘/’ for commands" at bounding box center [570, 407] width 371 height 10
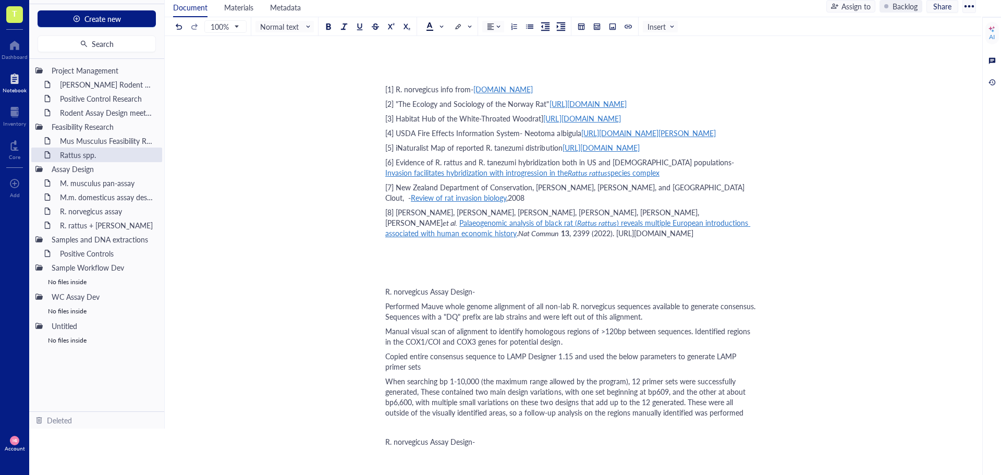
scroll to position [2242, 0]
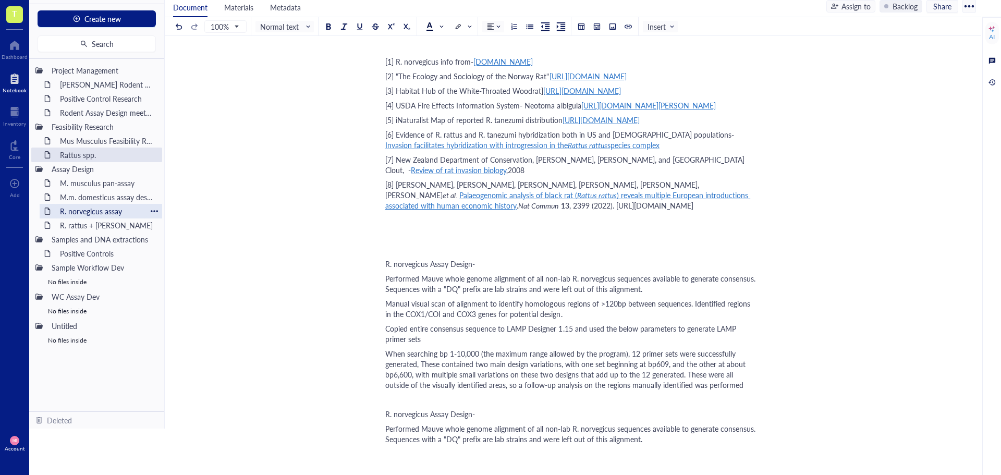
click at [95, 214] on div "R. norvegicus assay" at bounding box center [100, 211] width 91 height 15
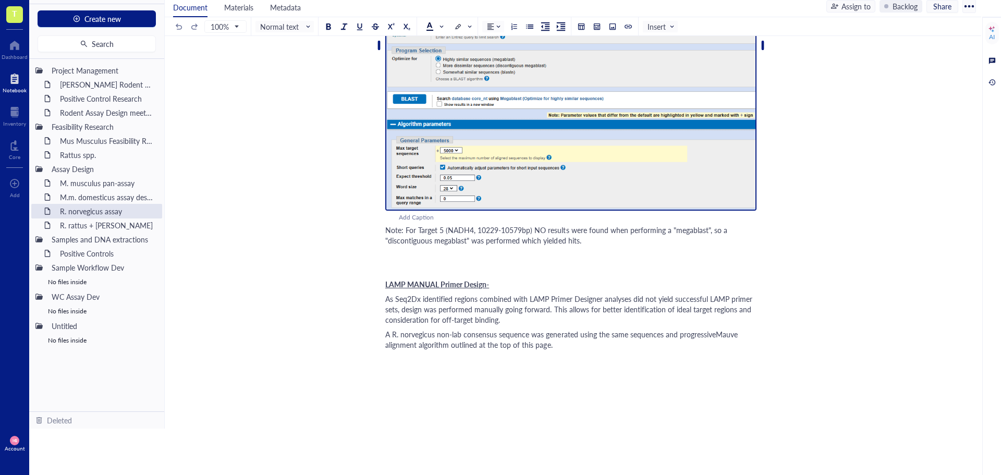
scroll to position [1761, 0]
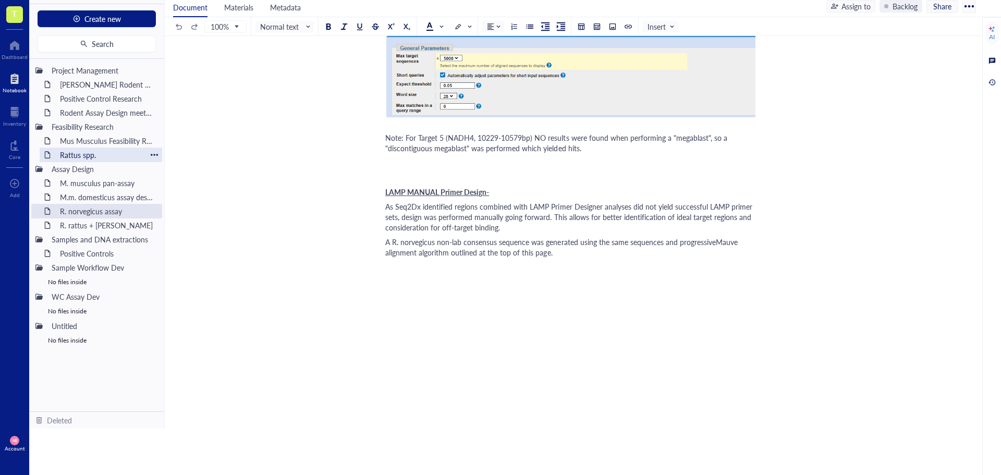
click at [77, 154] on div "Rattus spp." at bounding box center [100, 155] width 91 height 15
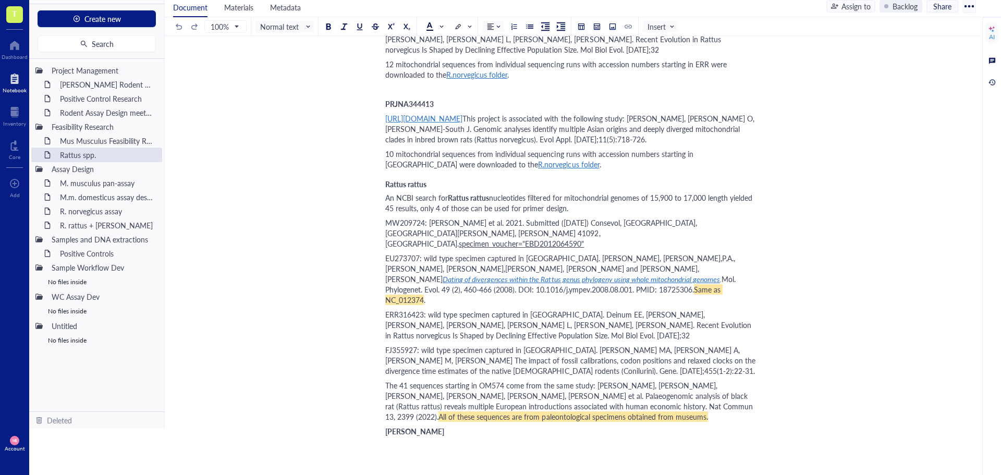
scroll to position [1408, 0]
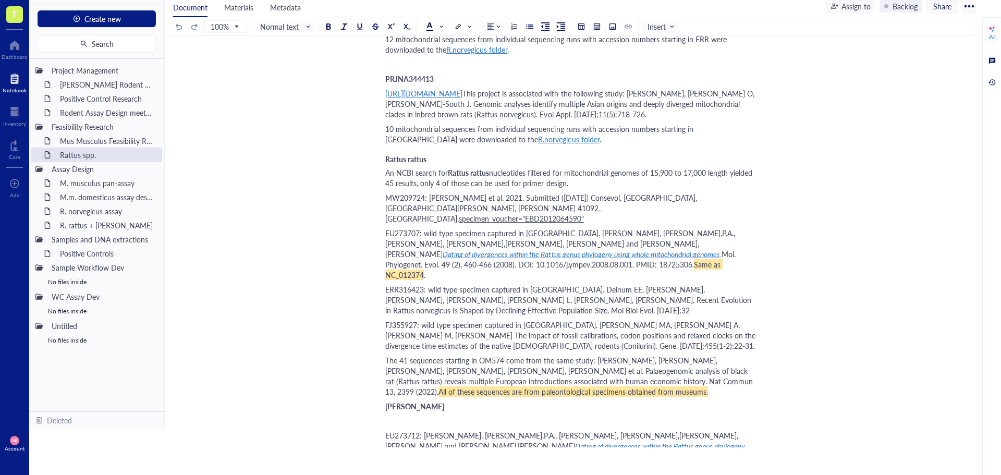
click at [385, 304] on div "Rattus spp. Rattus spp. Author: [PERSON_NAME] & [PERSON_NAME] Target species Ta…" at bounding box center [571, 194] width 812 height 3083
click at [385, 305] on div "Rattus spp. Rattus spp. Author: [PERSON_NAME] & [PERSON_NAME] Target species Ta…" at bounding box center [571, 194] width 812 height 3083
click at [386, 401] on span "[PERSON_NAME]" at bounding box center [414, 406] width 59 height 10
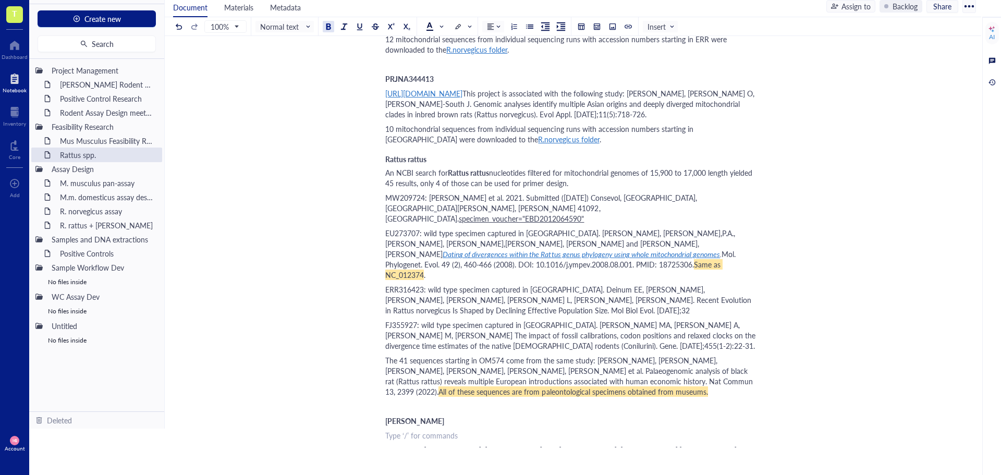
click at [392, 430] on div "﻿ Type ‘/’ for commands" at bounding box center [570, 435] width 371 height 10
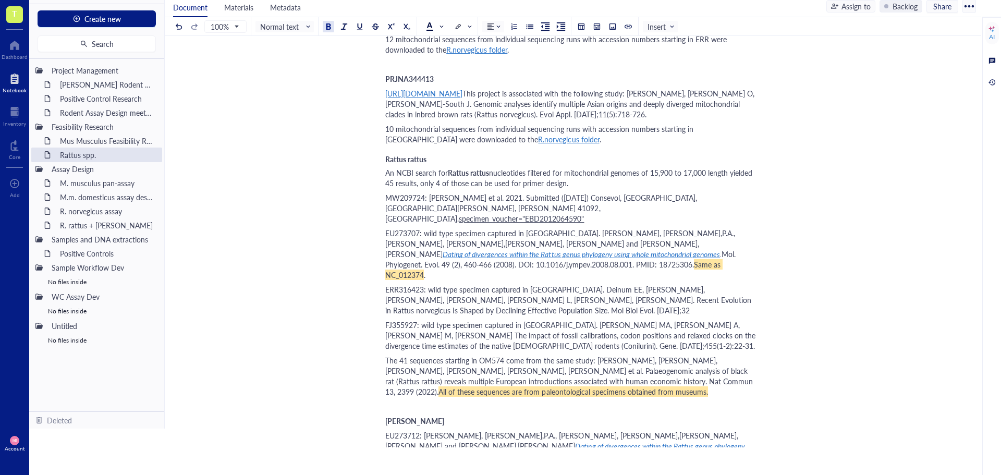
click at [438, 474] on div "﻿" at bounding box center [570, 481] width 371 height 10
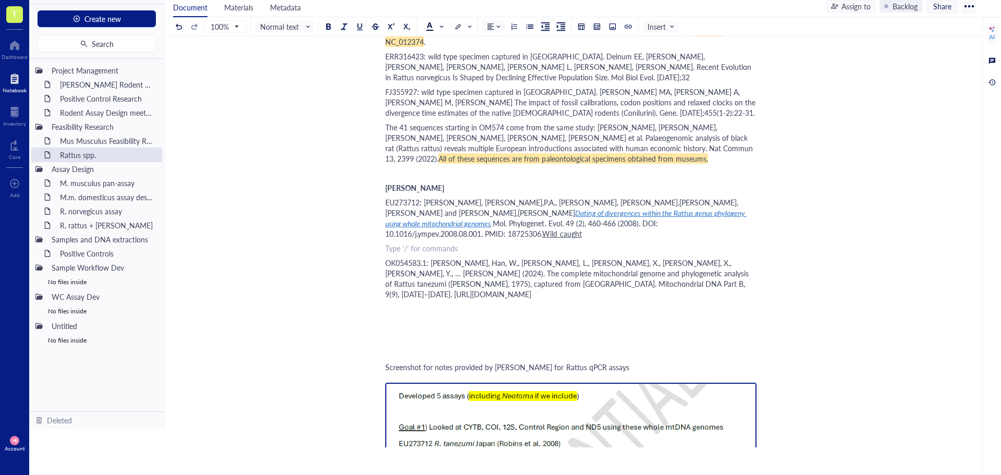
scroll to position [1668, 0]
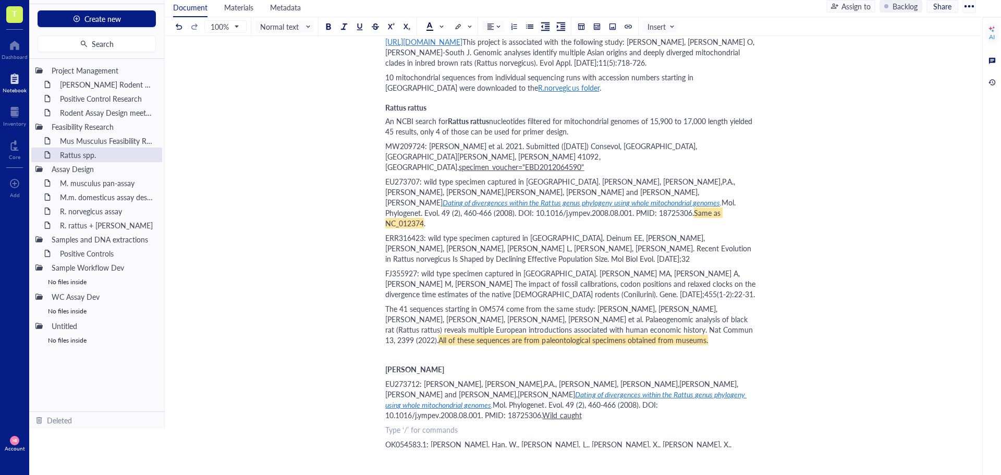
scroll to position [1460, 0]
drag, startPoint x: 386, startPoint y: 261, endPoint x: 441, endPoint y: 267, distance: 55.1
click at [441, 363] on div "[PERSON_NAME]" at bounding box center [570, 368] width 371 height 10
copy span "[PERSON_NAME]"
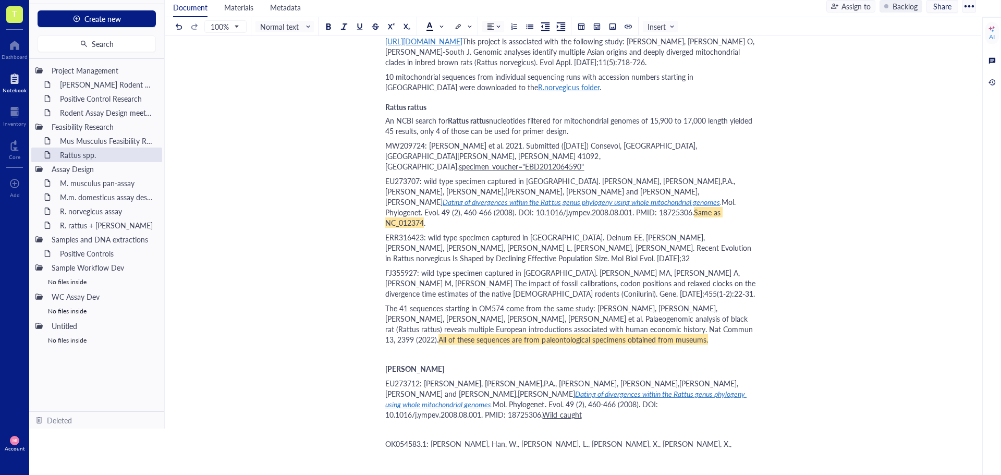
paste div
